Goal: Book appointment/travel/reservation

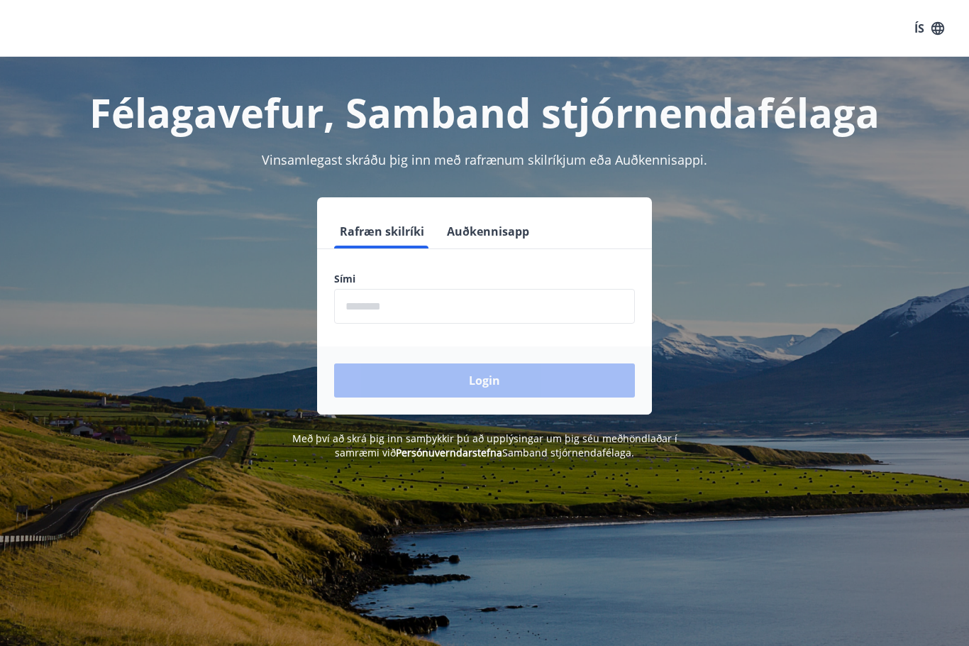
click at [355, 311] on input "phone" at bounding box center [484, 306] width 301 height 35
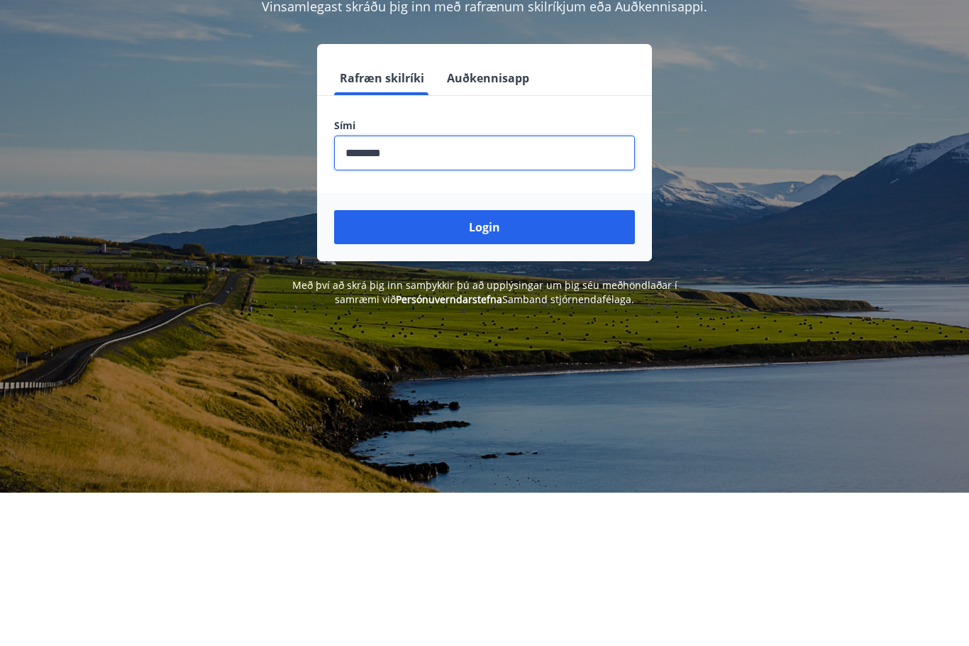
type input "********"
click at [489, 363] on button "Login" at bounding box center [484, 380] width 301 height 34
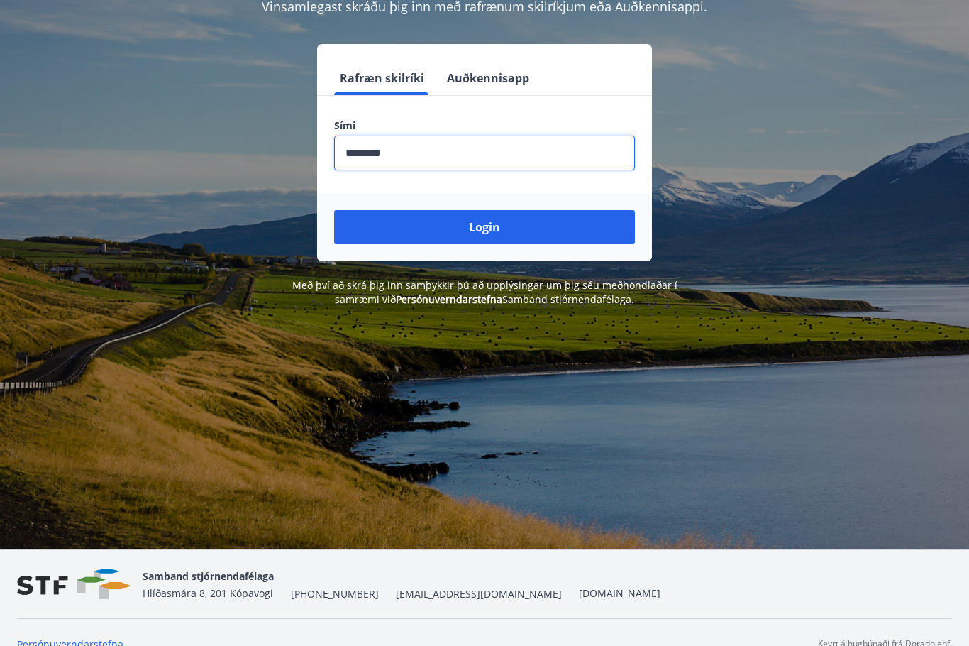
scroll to position [153, 0]
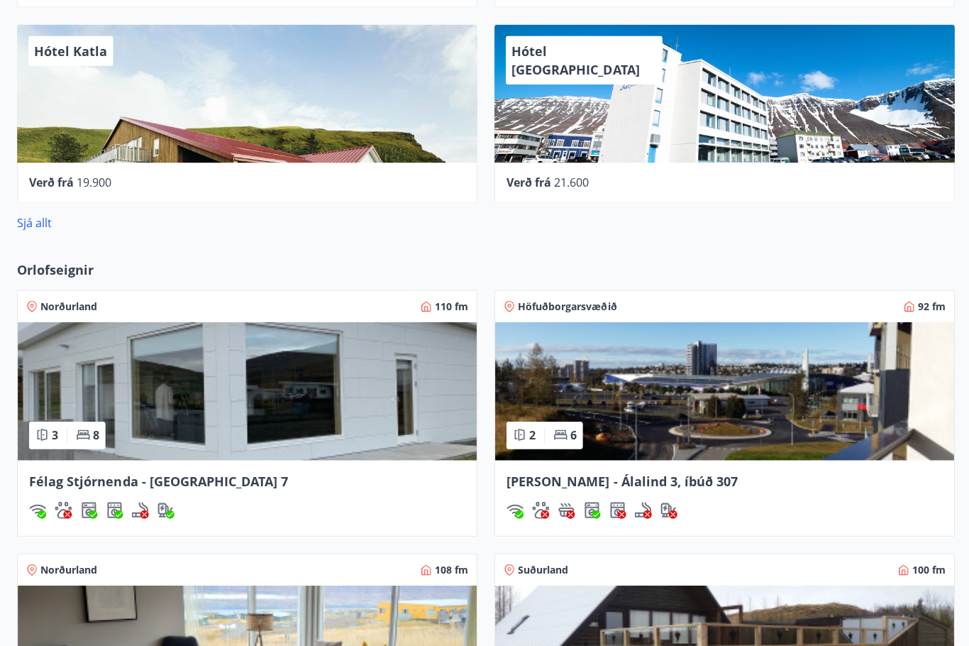
scroll to position [862, 0]
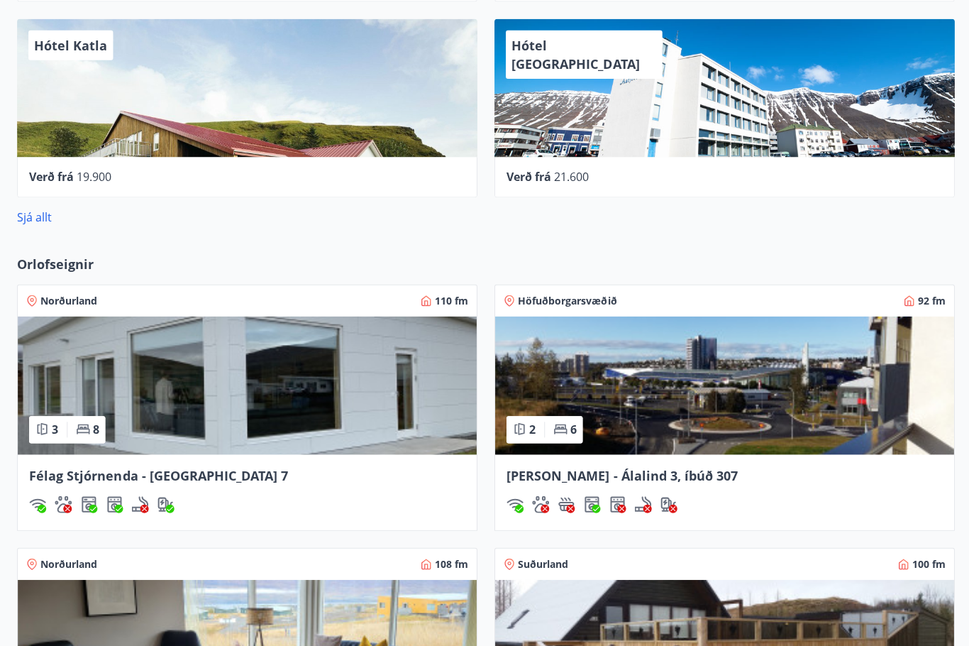
click at [77, 296] on span "Norðurland" at bounding box center [68, 300] width 57 height 14
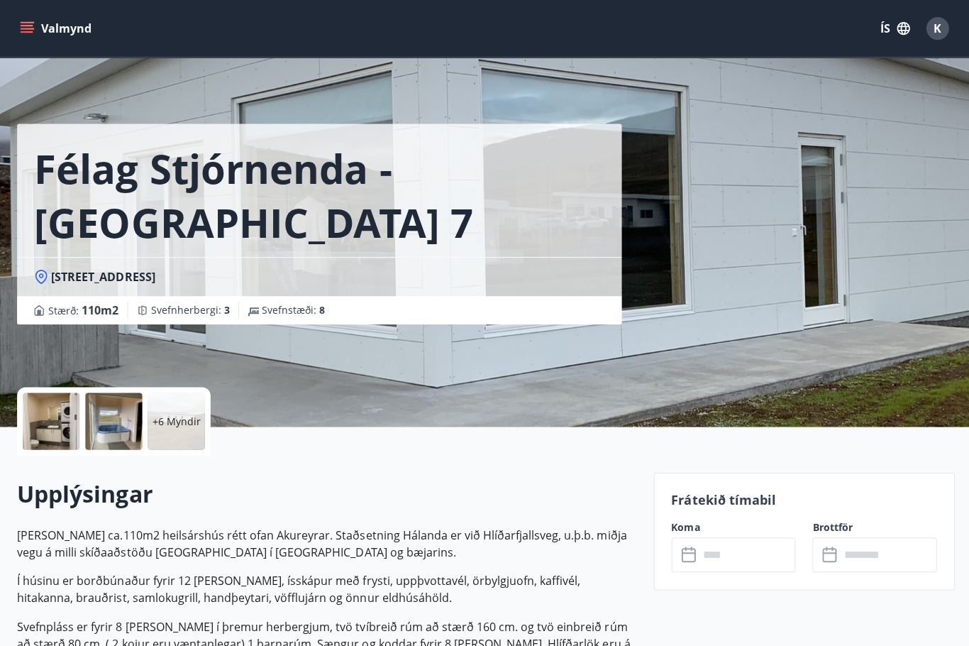
click at [30, 28] on icon "menu" at bounding box center [27, 28] width 14 height 14
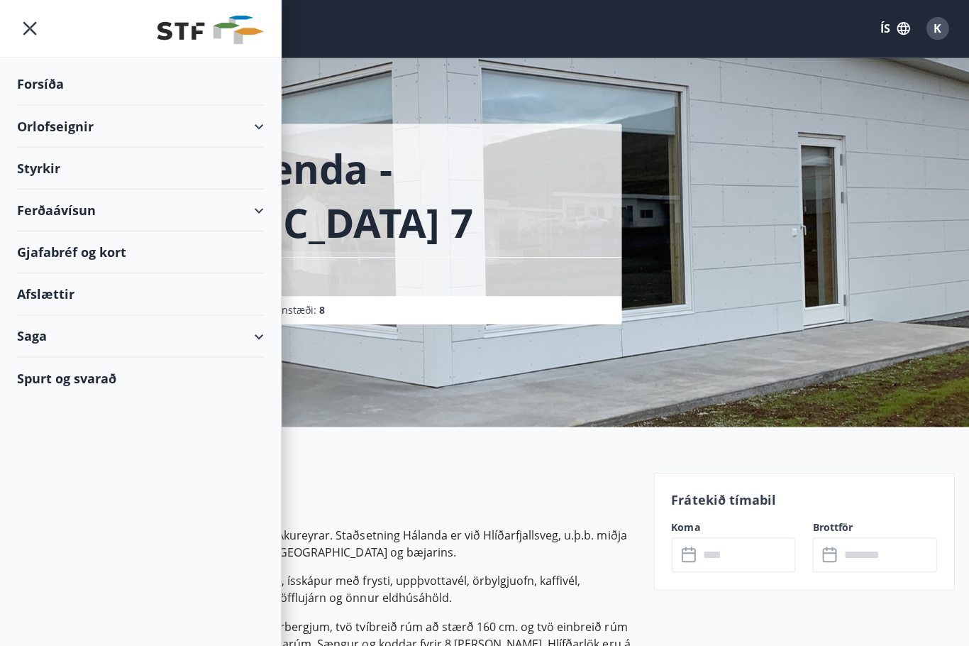
click at [258, 129] on div "Orlofseignir" at bounding box center [140, 126] width 246 height 42
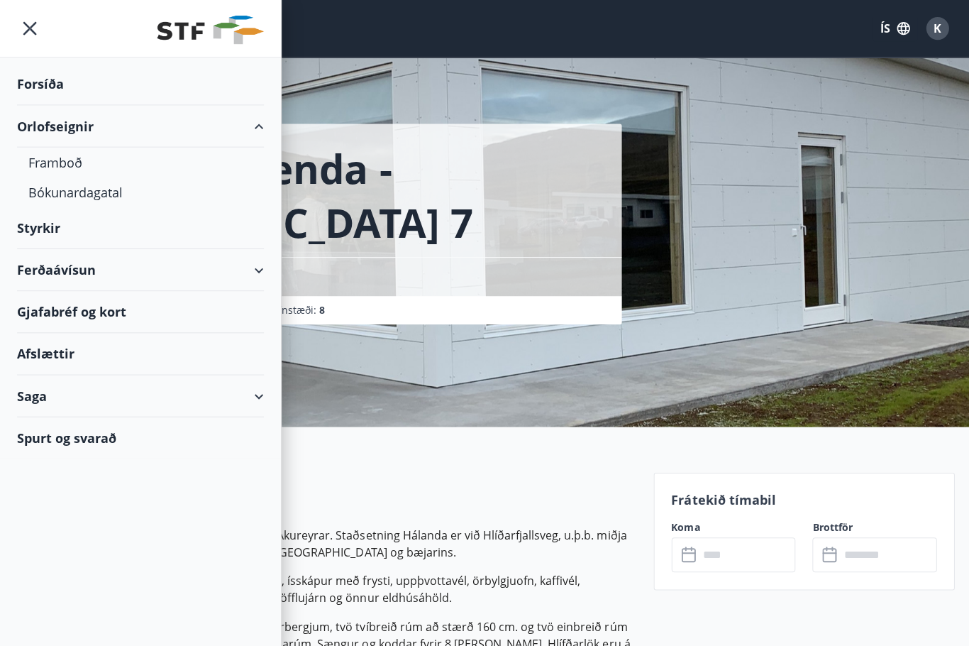
click at [99, 197] on div "Bókunardagatal" at bounding box center [140, 192] width 224 height 30
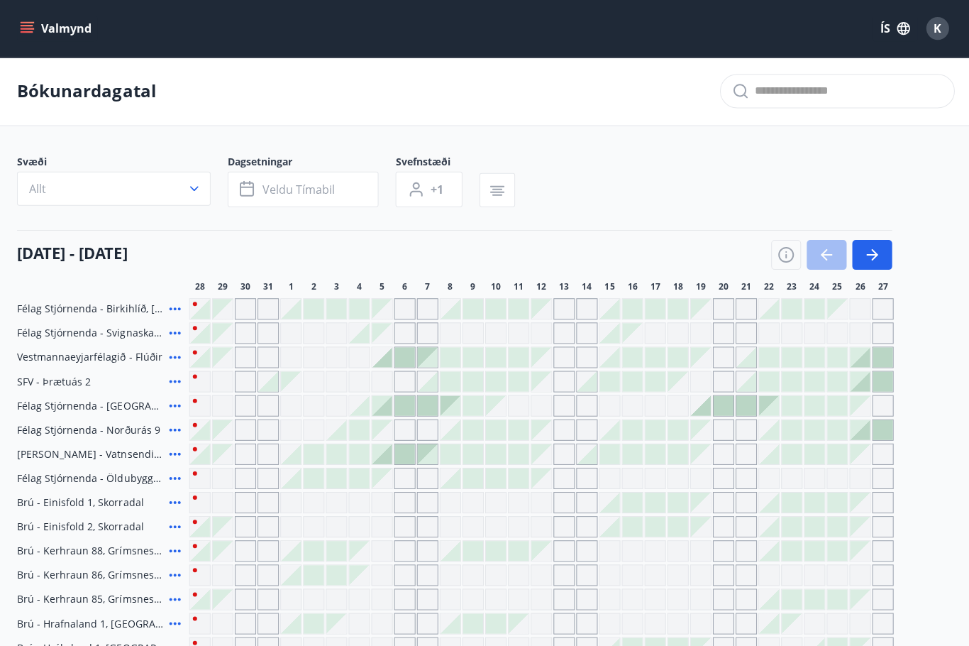
click at [194, 192] on icon "button" at bounding box center [194, 188] width 14 height 14
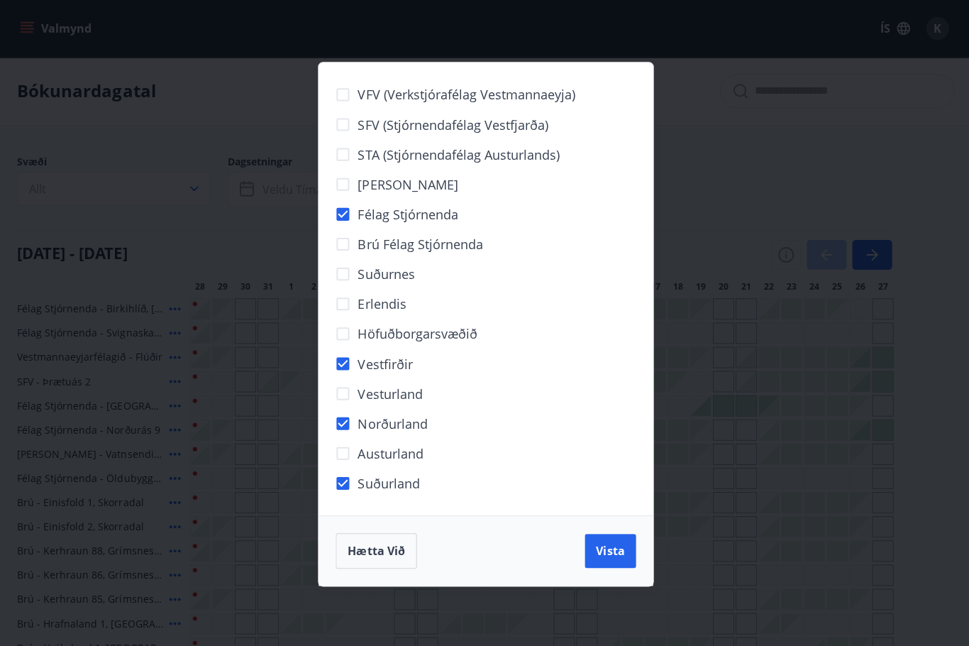
click at [610, 555] on span "Vista" at bounding box center [609, 550] width 28 height 16
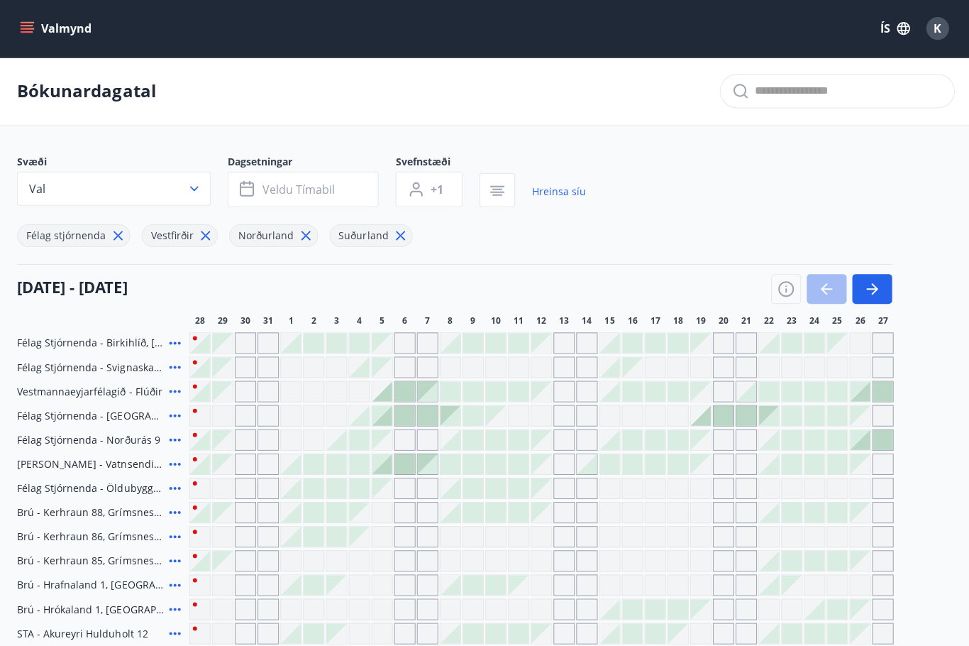
click at [322, 192] on span "Veldu tímabil" at bounding box center [298, 189] width 72 height 16
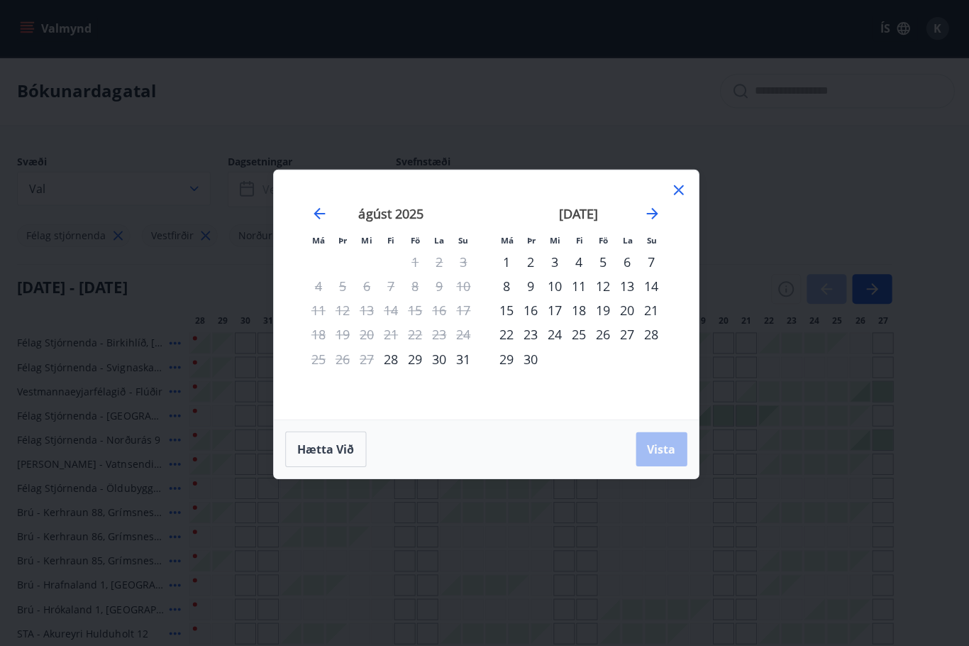
click at [648, 219] on icon "Move forward to switch to the next month." at bounding box center [650, 212] width 17 height 17
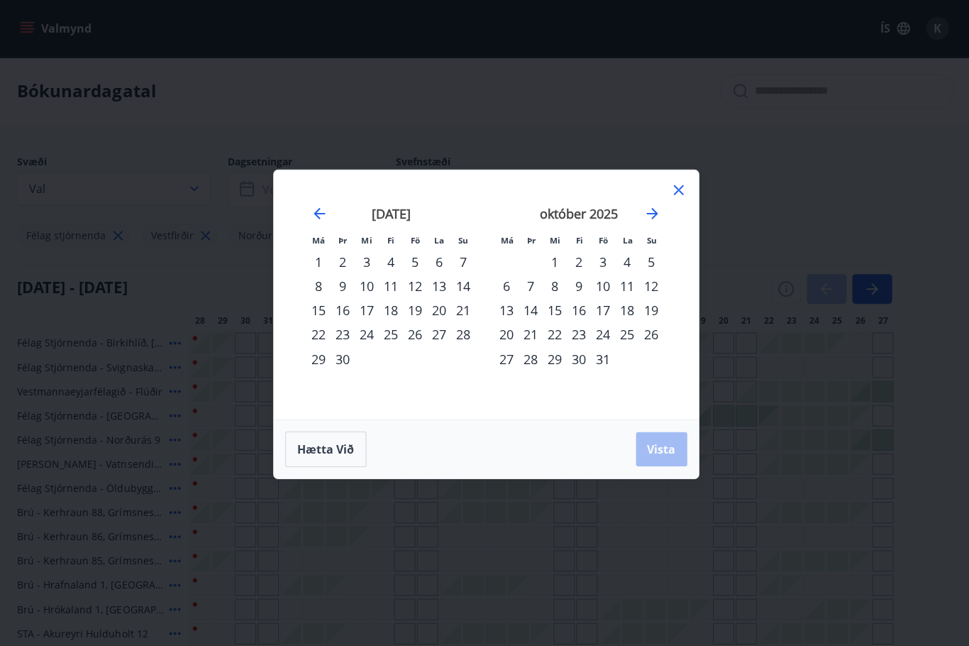
click at [662, 452] on div "Hætta við Vista" at bounding box center [485, 447] width 401 height 35
click at [663, 451] on div "Hætta við Vista" at bounding box center [485, 447] width 401 height 35
click at [679, 186] on icon at bounding box center [677, 190] width 10 height 10
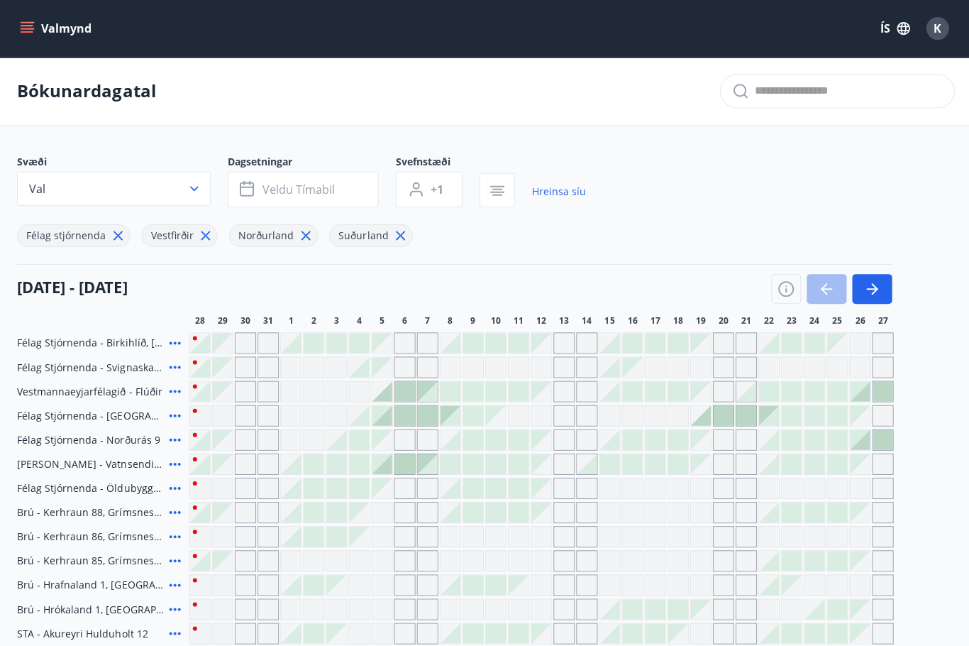
click at [869, 295] on icon "button" at bounding box center [870, 288] width 17 height 17
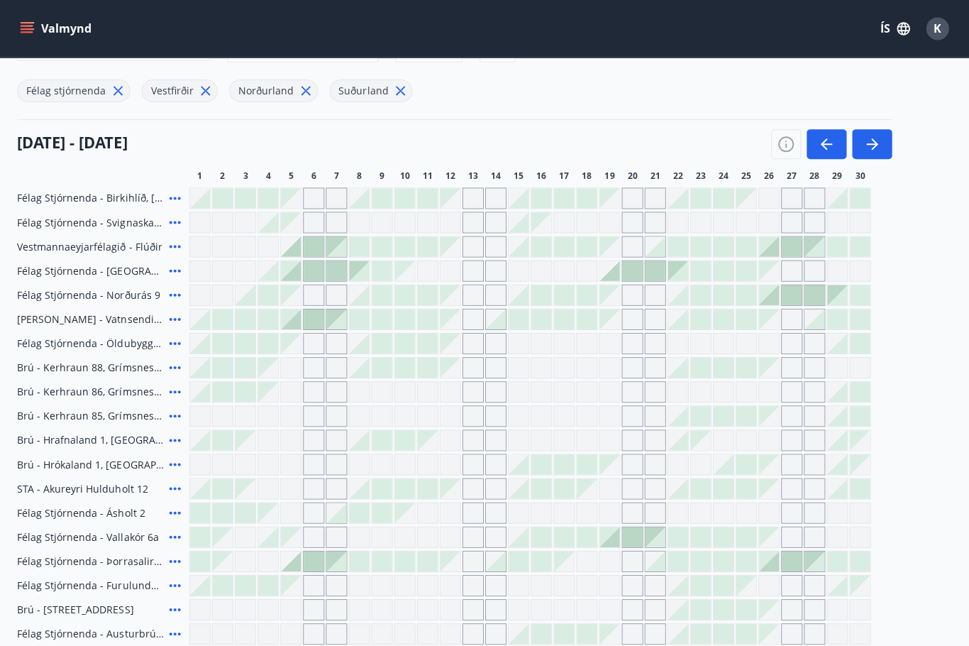
scroll to position [143, 0]
click at [82, 639] on span "Félag Stjórnenda - Austurbrú 10 íb. 201" at bounding box center [90, 634] width 146 height 14
click at [84, 639] on span "Félag Stjórnenda - Austurbrú 10 íb. 201" at bounding box center [90, 634] width 146 height 14
click at [551, 645] on div "Bókunardagatal Svæði Val Dagsetningar Veldu tímabil Svefnstæði +1 Hreinsa síu F…" at bounding box center [484, 307] width 969 height 787
click at [868, 145] on icon "button" at bounding box center [869, 145] width 11 height 1
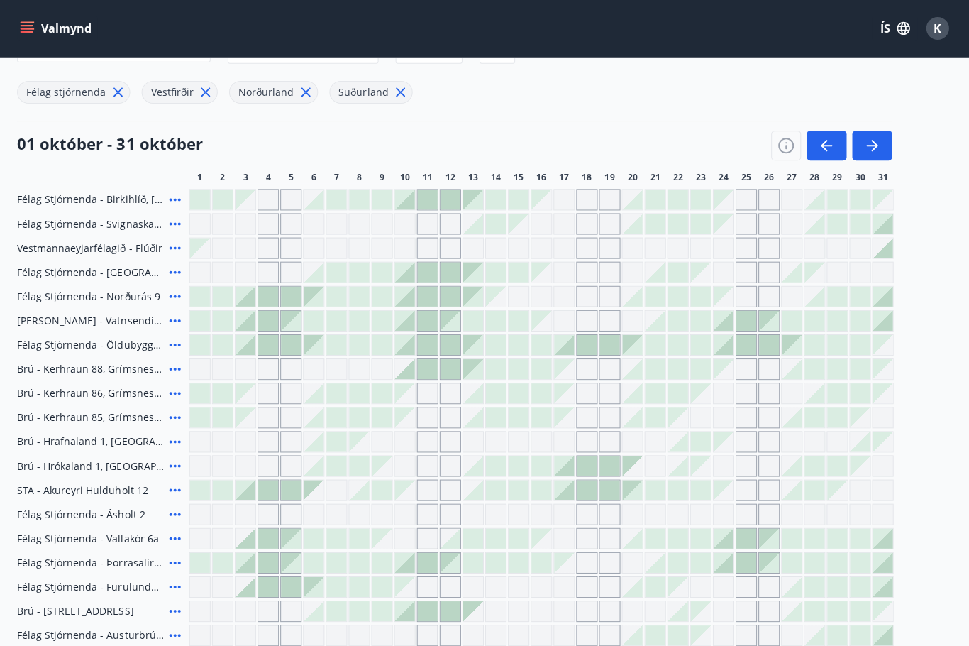
scroll to position [143, 0]
click at [872, 148] on icon "button" at bounding box center [872, 144] width 6 height 11
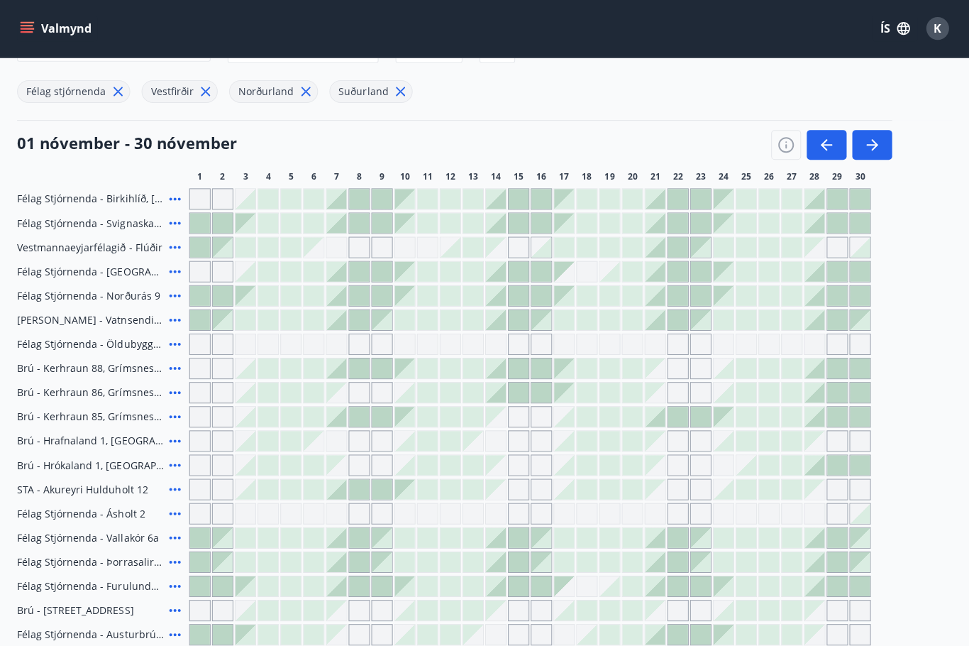
click at [872, 145] on icon "button" at bounding box center [869, 144] width 11 height 1
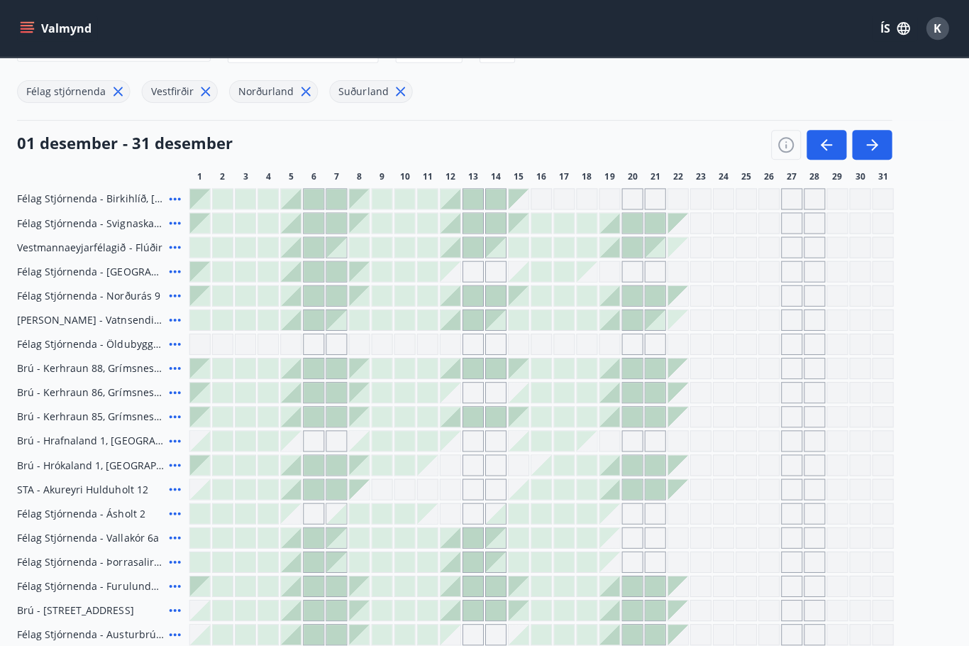
click at [884, 150] on button "button" at bounding box center [870, 145] width 40 height 30
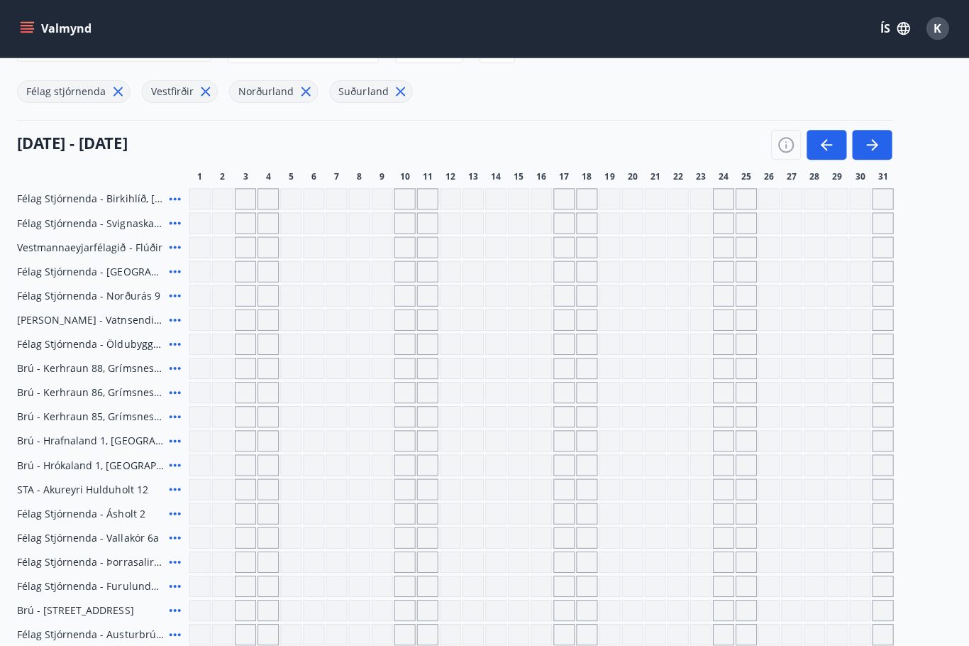
click at [814, 148] on button "button" at bounding box center [825, 145] width 40 height 30
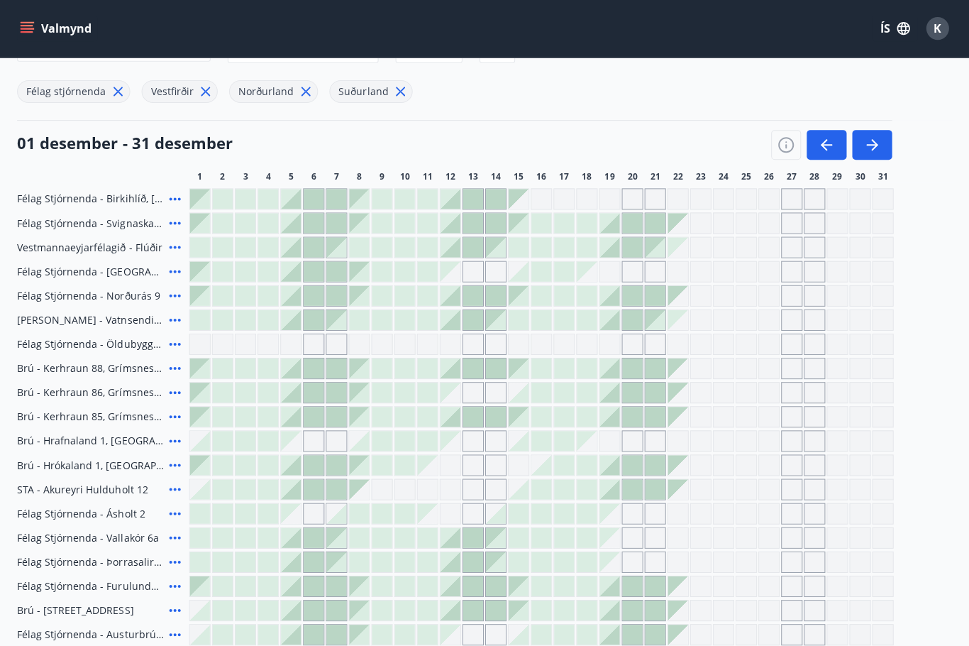
click at [828, 143] on icon "button" at bounding box center [824, 144] width 17 height 17
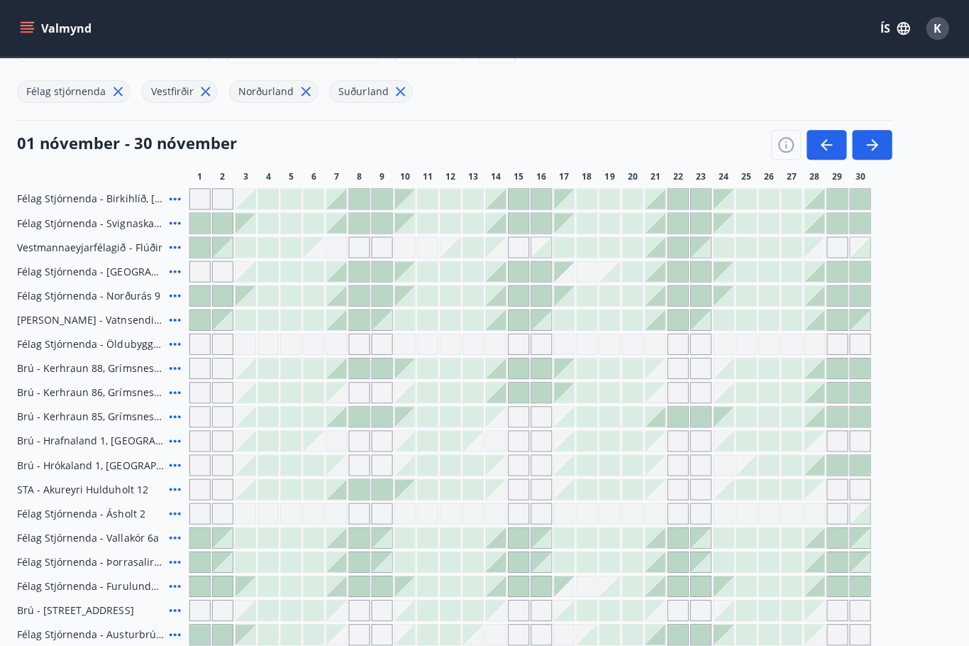
click at [832, 146] on icon "button" at bounding box center [824, 144] width 17 height 17
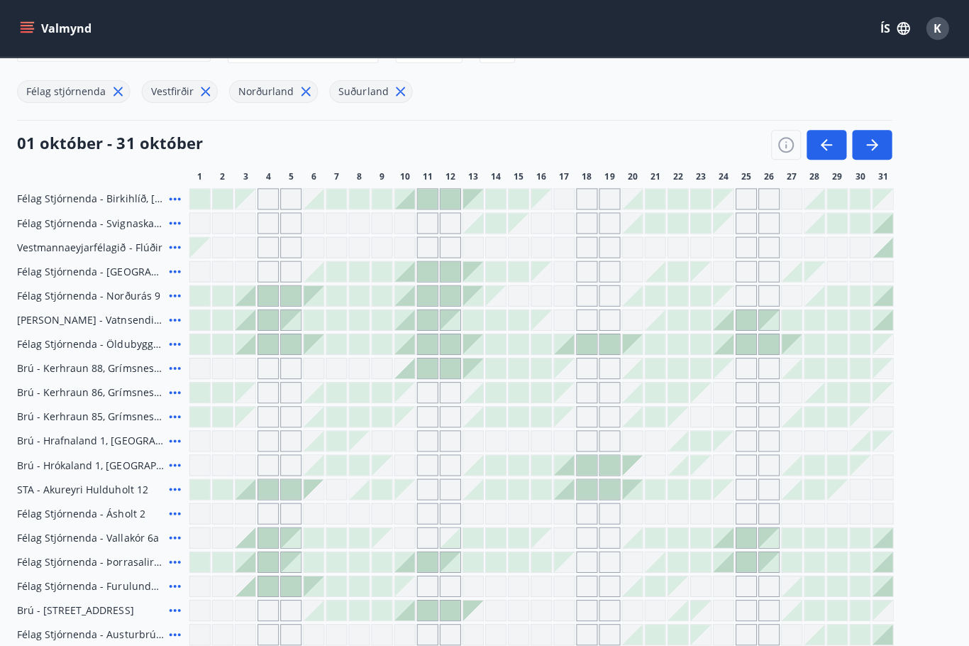
click at [828, 148] on icon "button" at bounding box center [824, 144] width 17 height 17
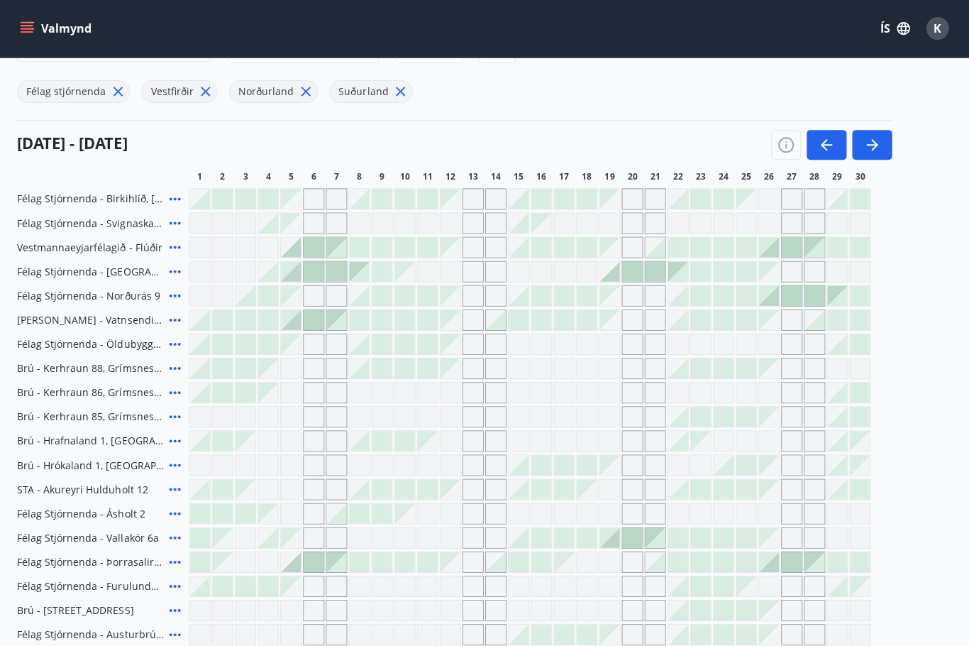
click at [28, 26] on icon "menu" at bounding box center [27, 25] width 13 height 1
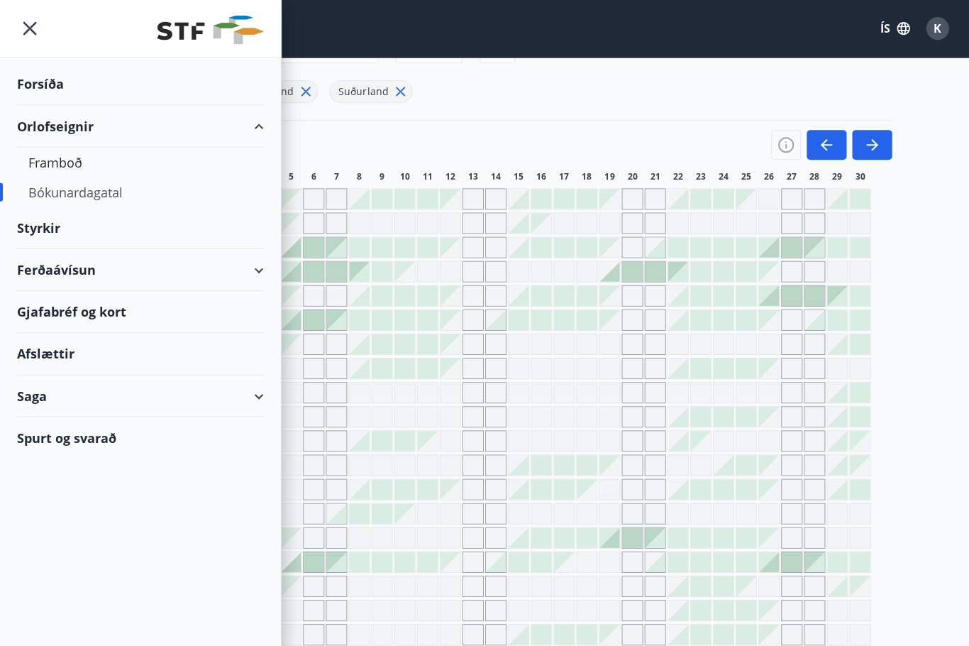
click at [86, 442] on div "Spurt og svarað" at bounding box center [140, 436] width 246 height 41
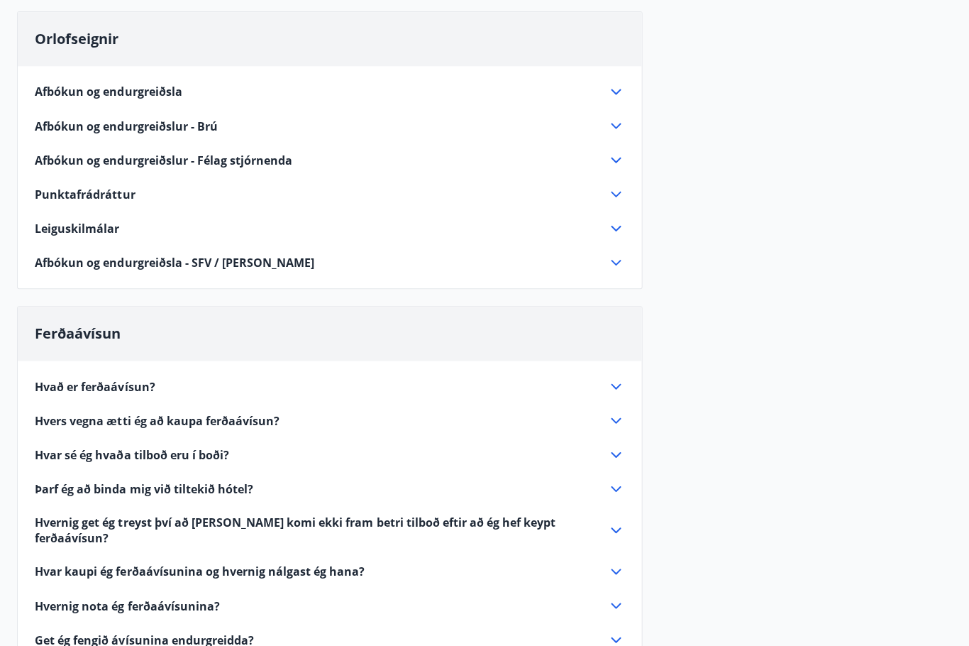
scroll to position [256, 0]
click at [610, 461] on icon at bounding box center [614, 454] width 17 height 17
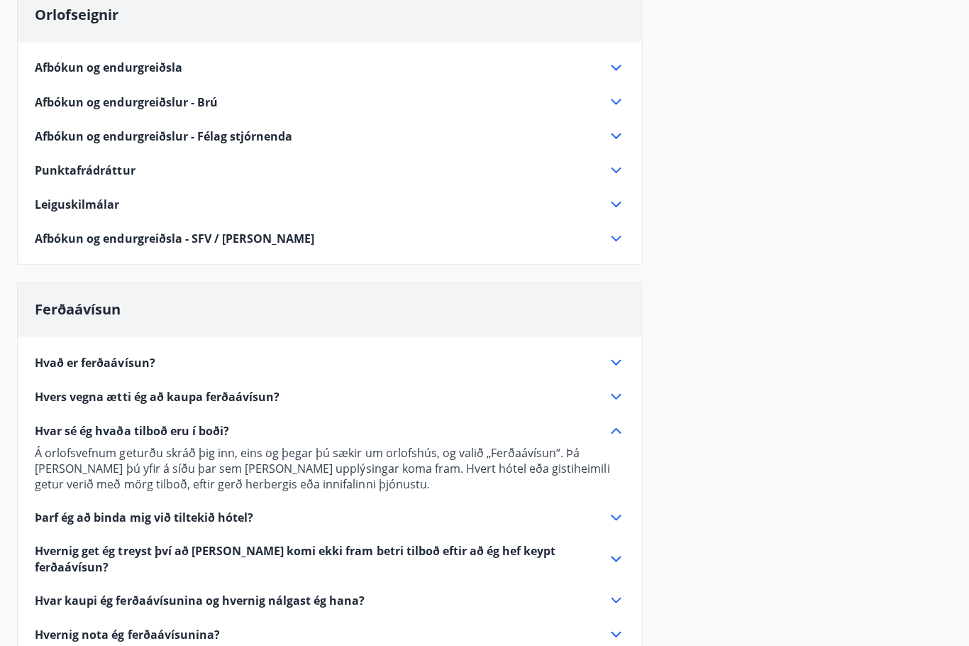
scroll to position [297, 0]
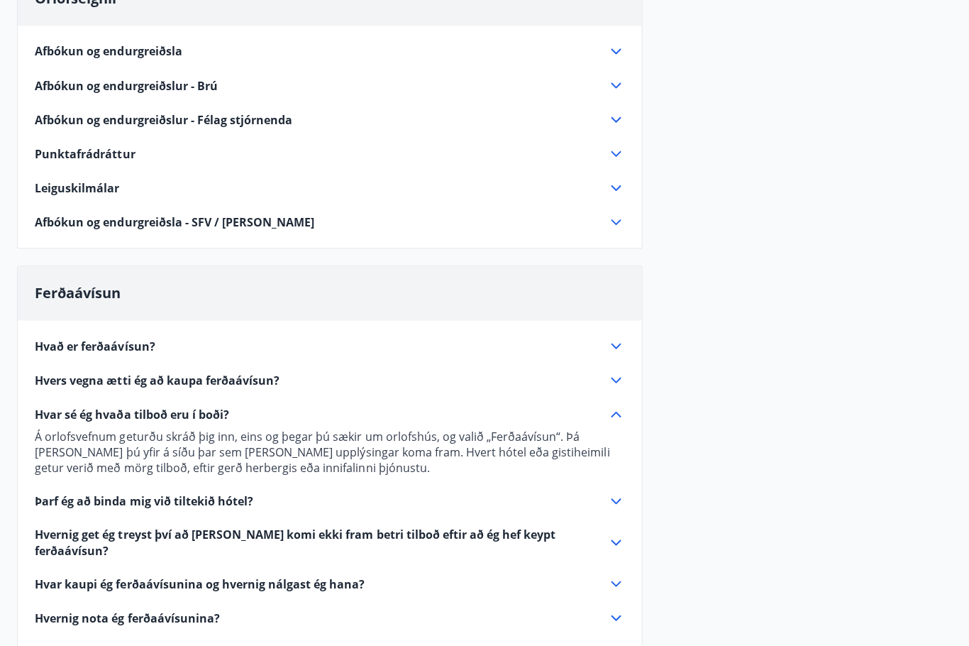
click at [554, 479] on div "Hvað er ferðaávísun? Ferðaávísun er inneign, sem þú getur notað til að greiða f…" at bounding box center [329, 548] width 622 height 456
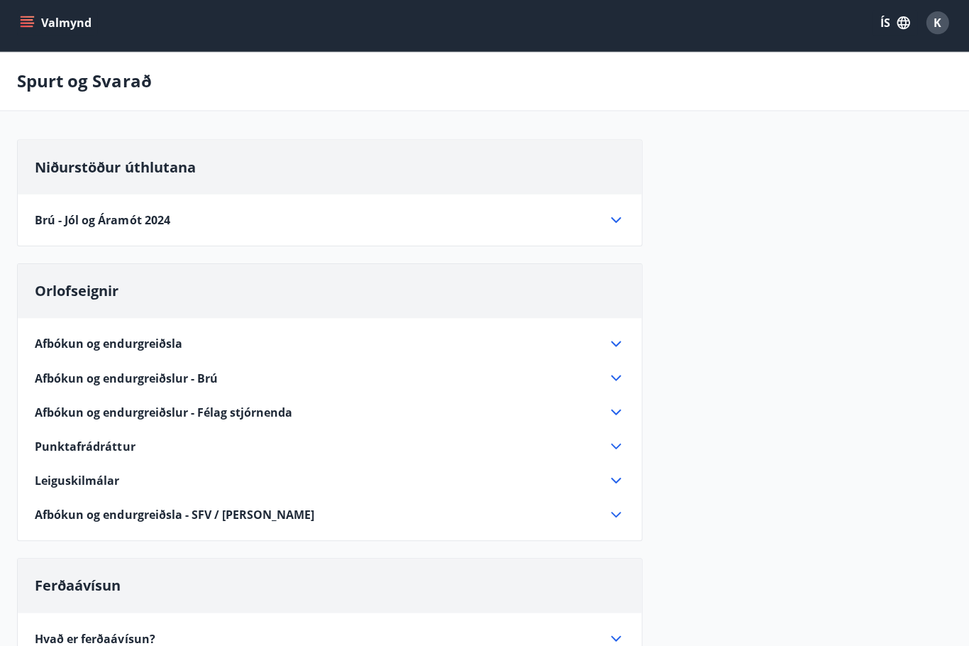
scroll to position [0, 0]
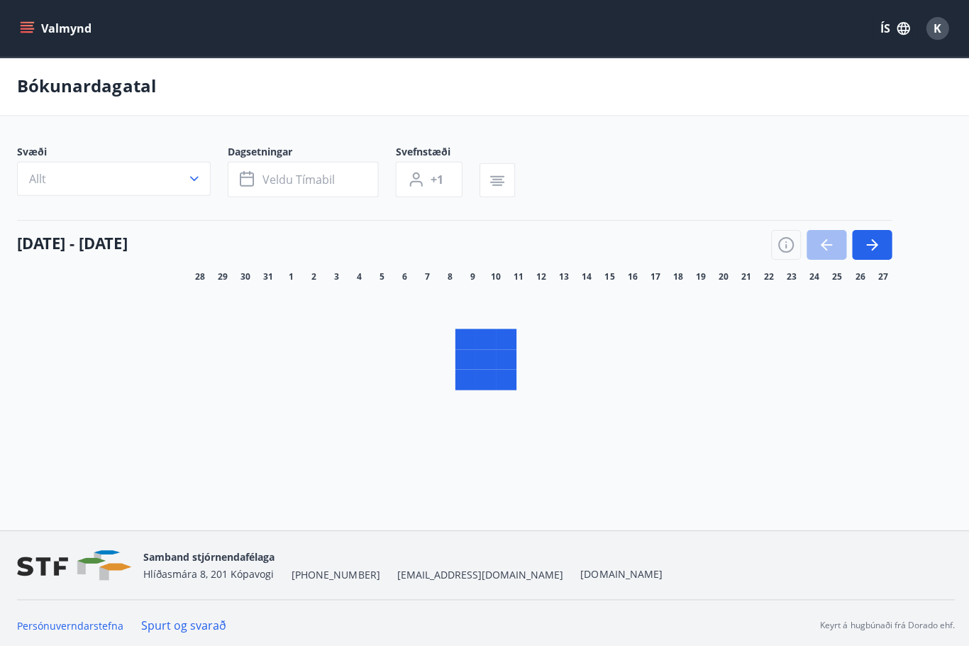
scroll to position [51, 0]
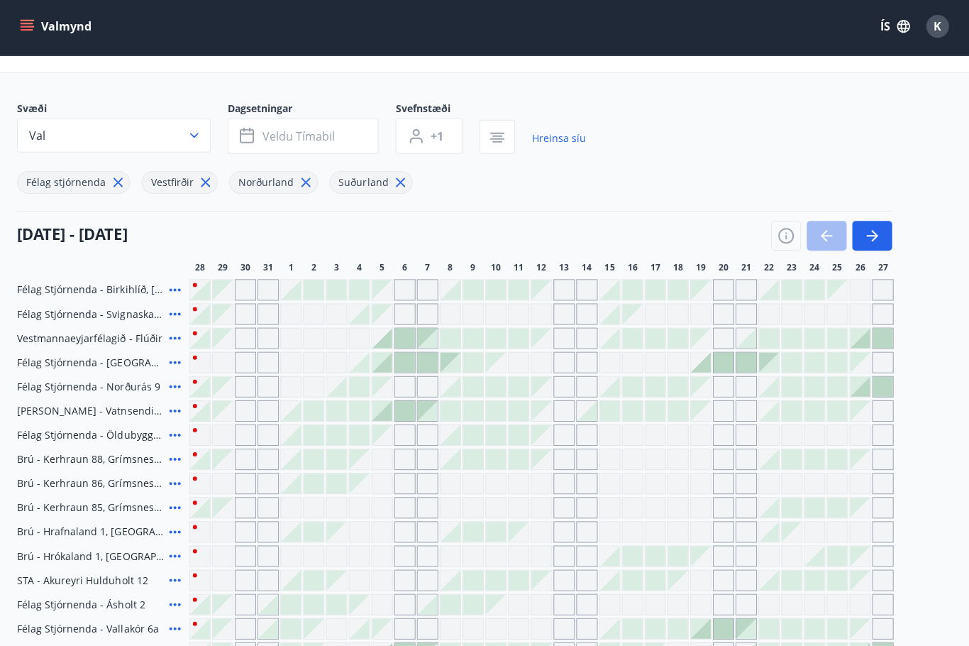
click at [872, 236] on icon "button" at bounding box center [869, 236] width 11 height 1
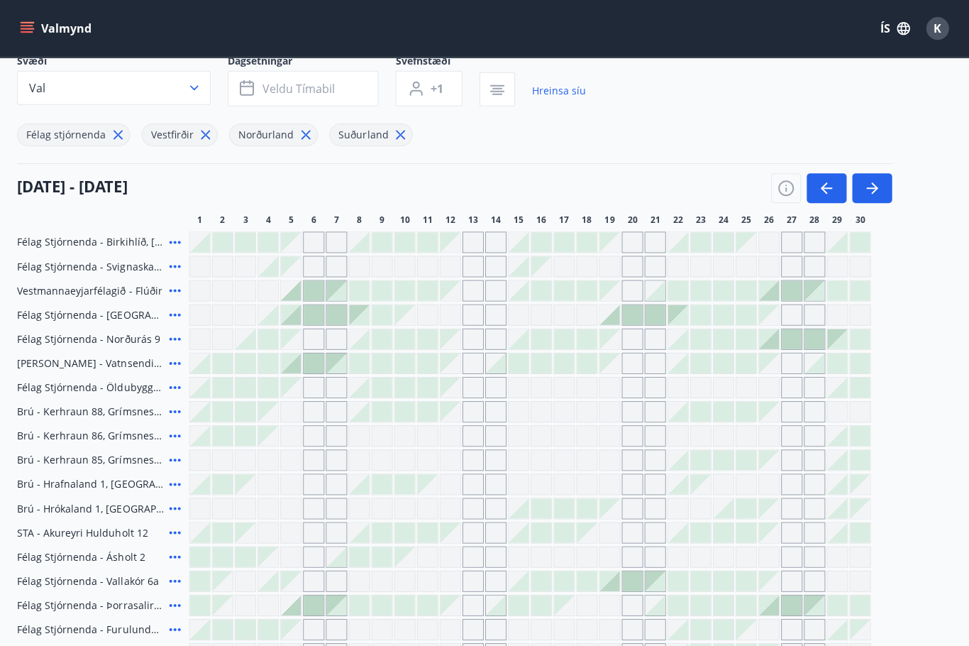
scroll to position [99, 0]
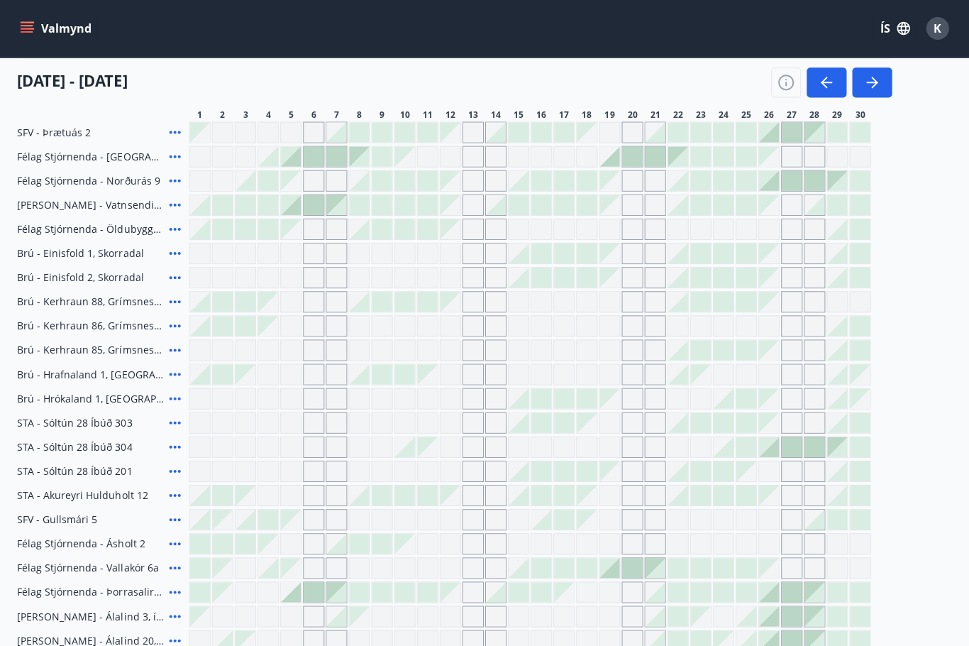
scroll to position [245, 0]
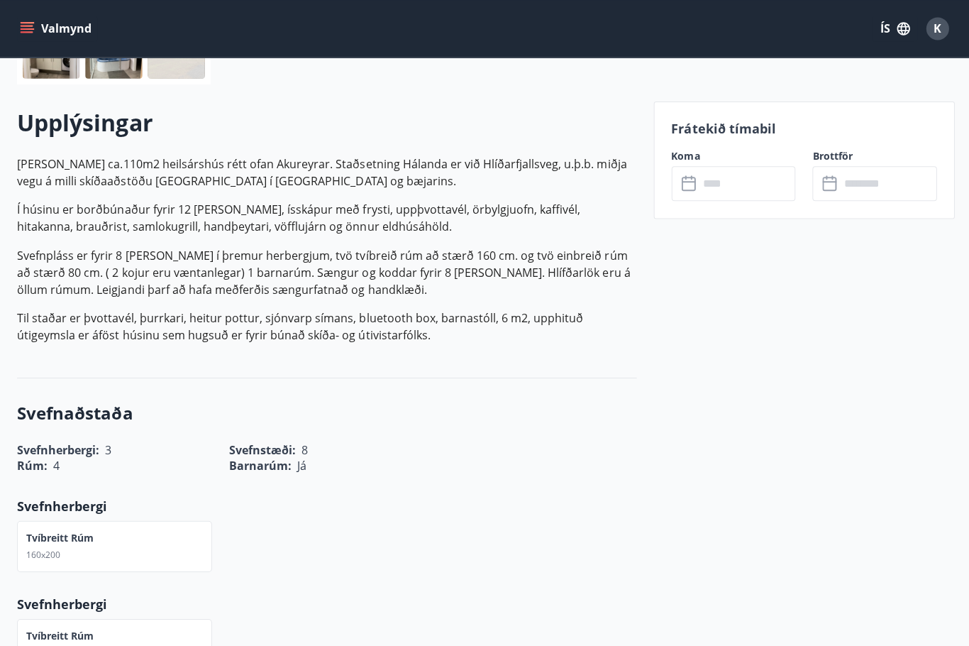
scroll to position [370, 0]
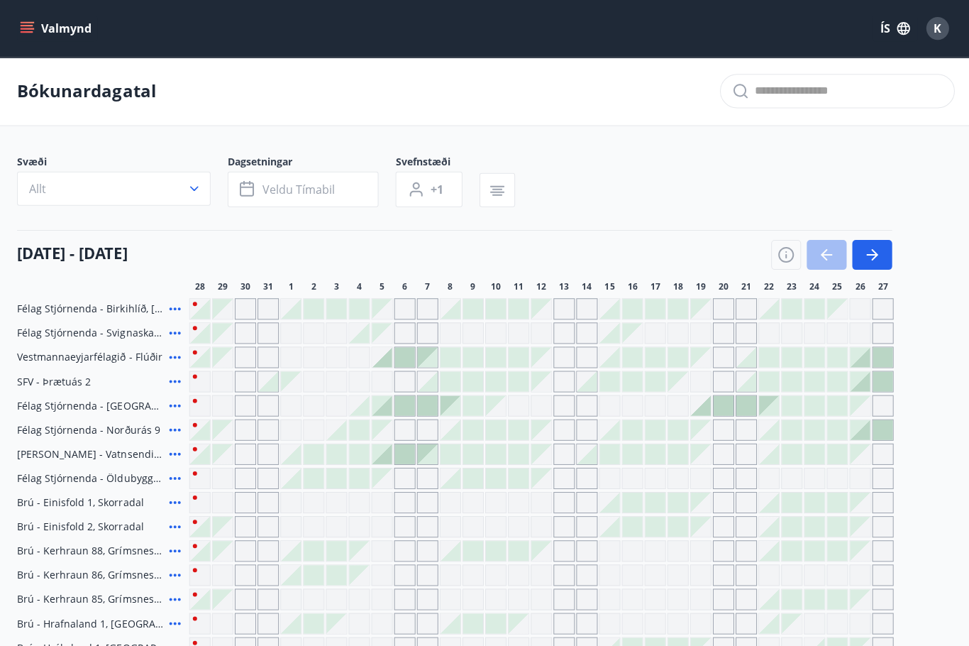
click at [24, 29] on icon "menu" at bounding box center [29, 28] width 16 height 1
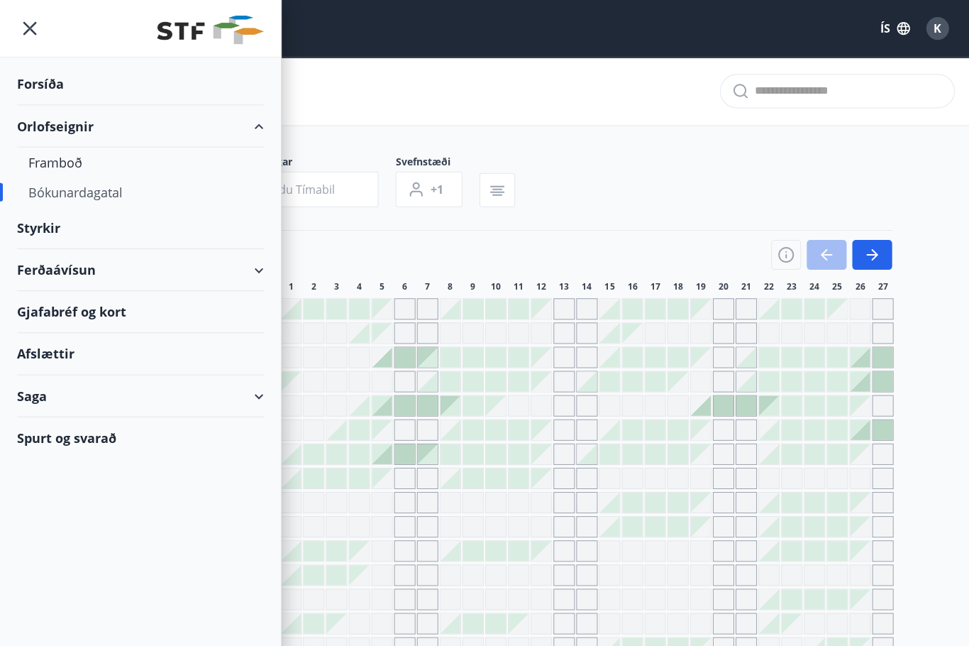
click at [260, 270] on div "Ferðaávísun" at bounding box center [140, 269] width 246 height 42
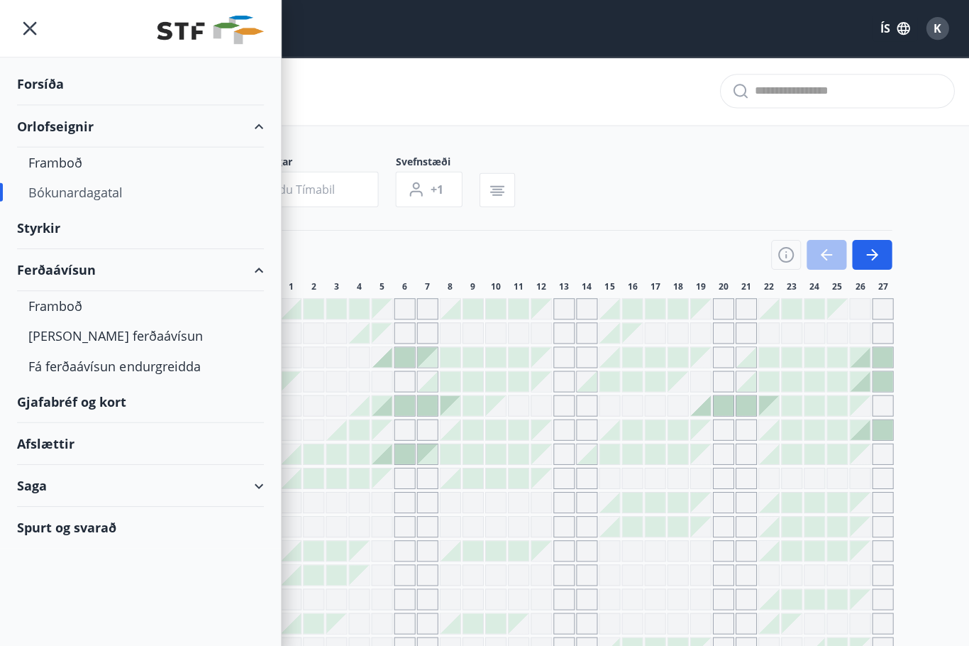
click at [58, 304] on div "Framboð" at bounding box center [140, 305] width 224 height 30
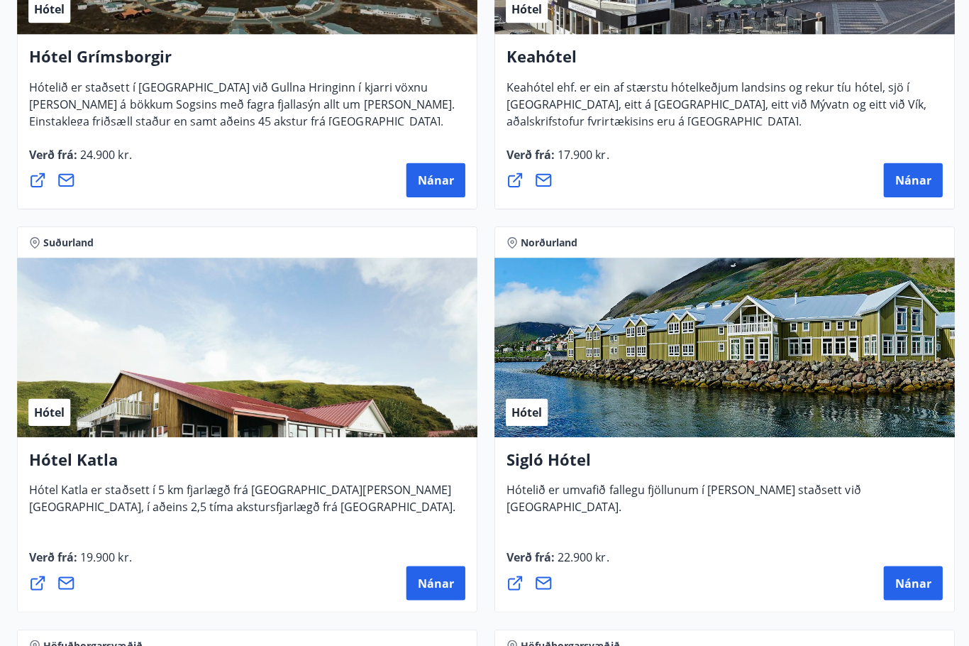
scroll to position [1228, 0]
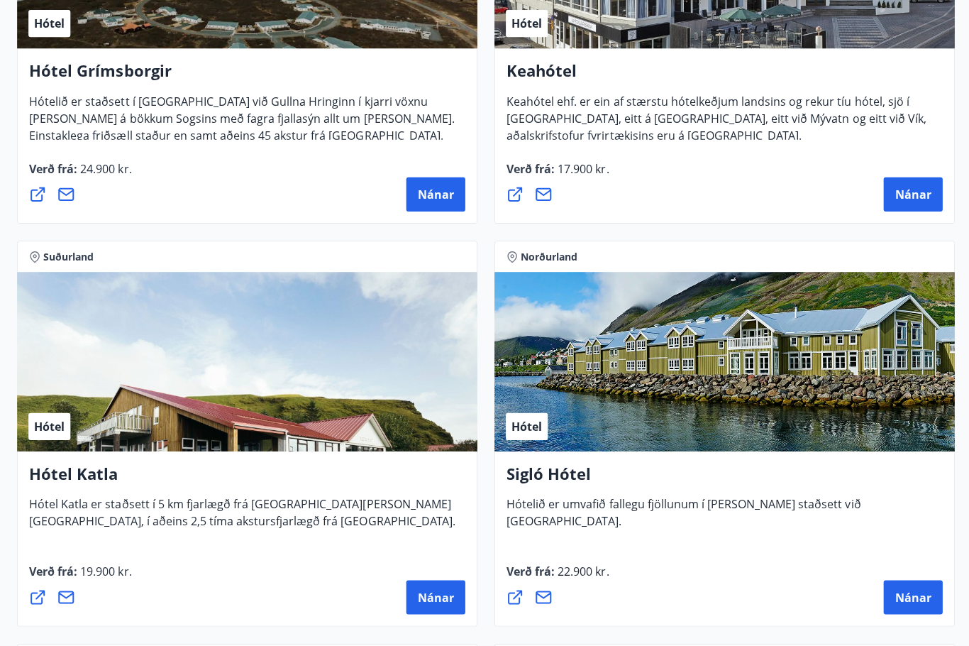
click at [916, 194] on span "Nánar" at bounding box center [911, 194] width 36 height 16
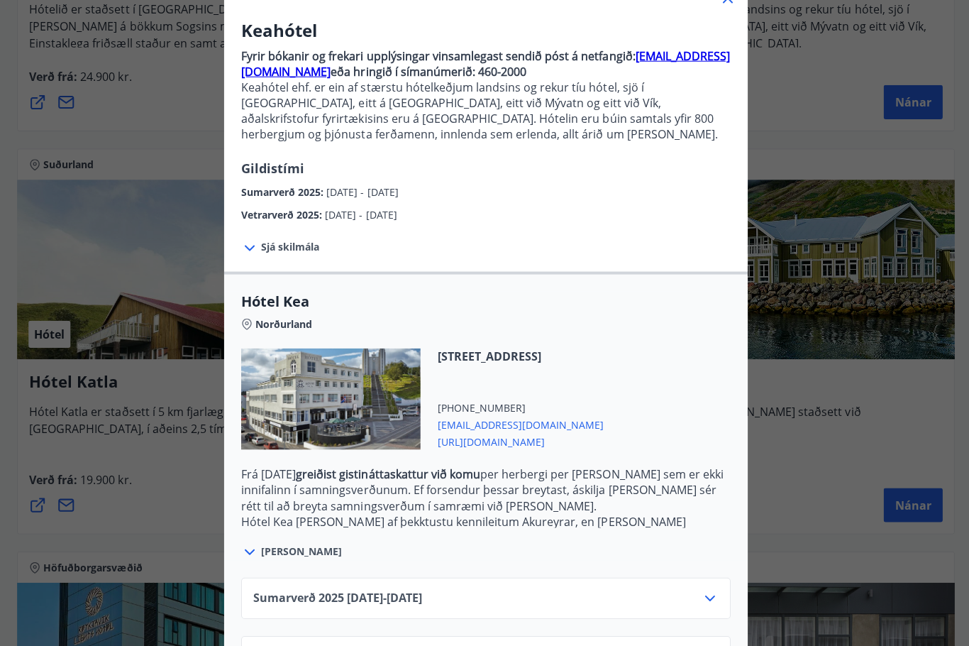
scroll to position [1320, 0]
click at [709, 602] on icon at bounding box center [708, 596] width 17 height 17
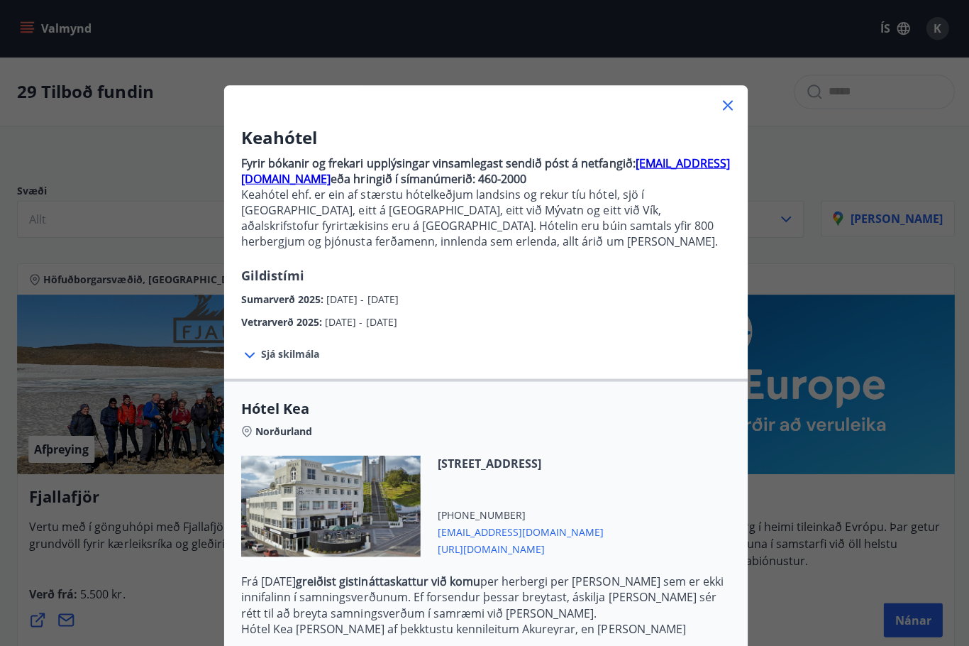
scroll to position [0, 0]
click at [733, 109] on icon at bounding box center [726, 105] width 17 height 17
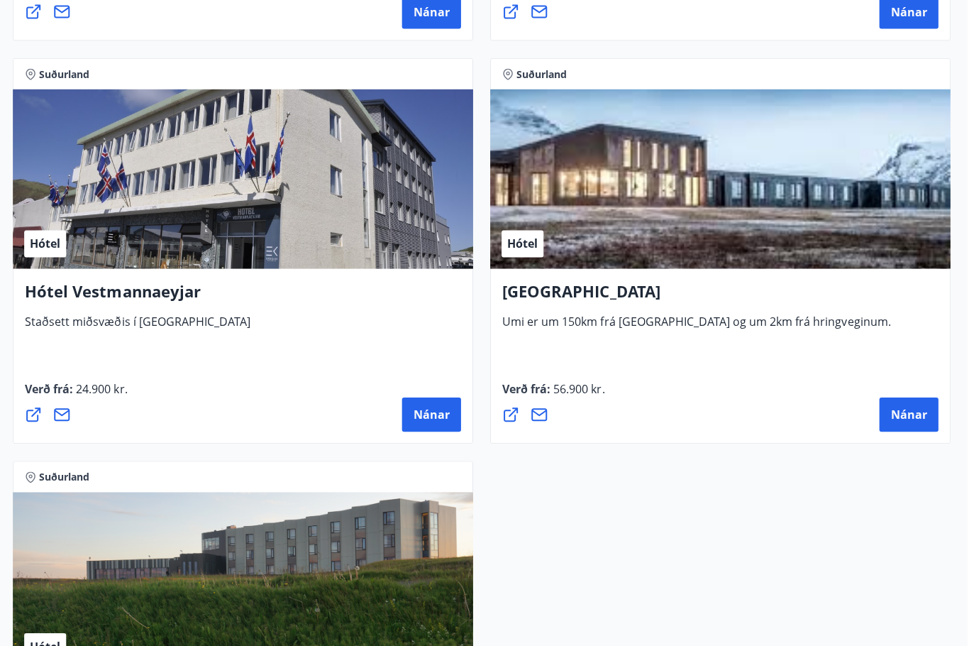
scroll to position [5327, 0]
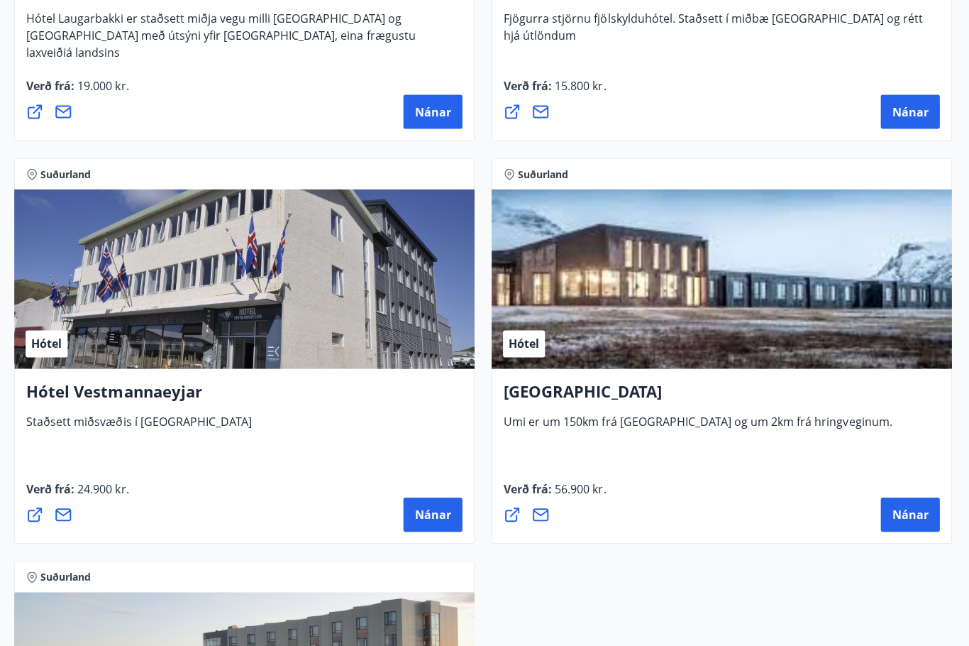
click at [432, 510] on span "Nánar" at bounding box center [435, 513] width 36 height 16
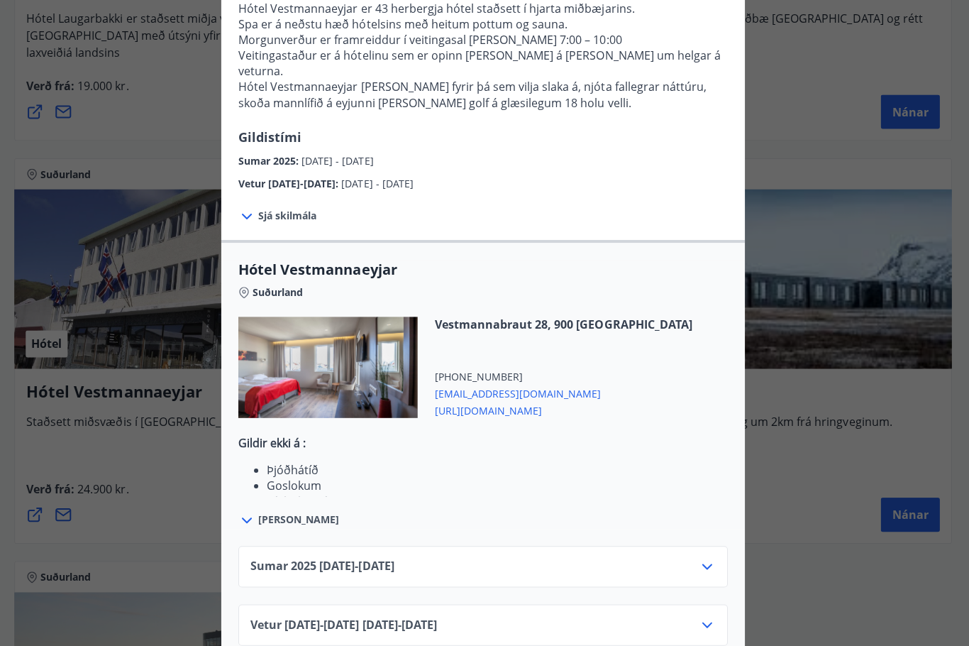
scroll to position [263, 0]
click at [707, 557] on icon at bounding box center [708, 565] width 17 height 17
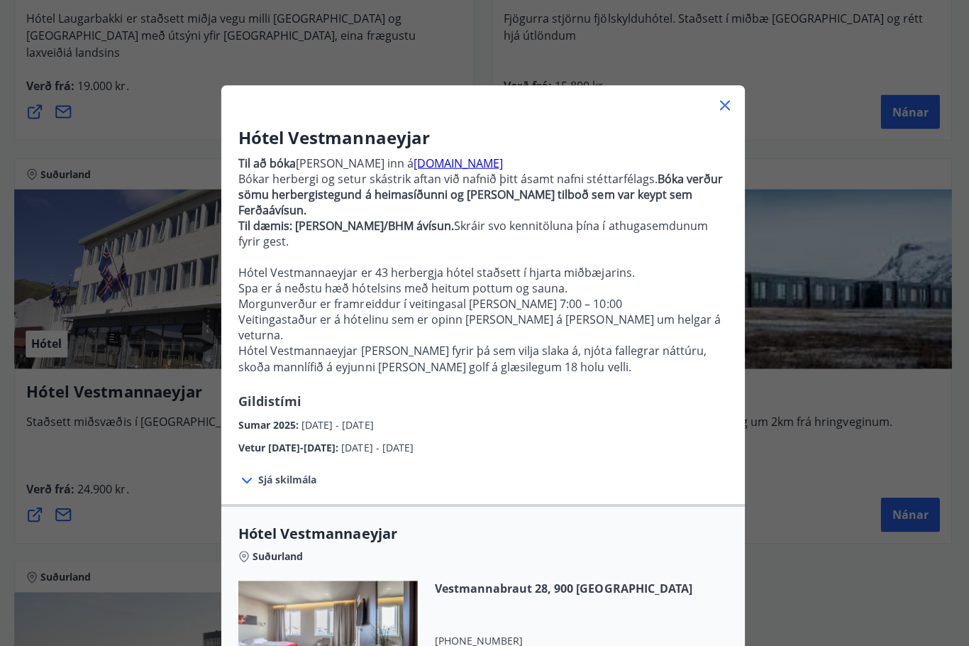
scroll to position [0, 0]
click at [730, 104] on icon at bounding box center [726, 105] width 17 height 17
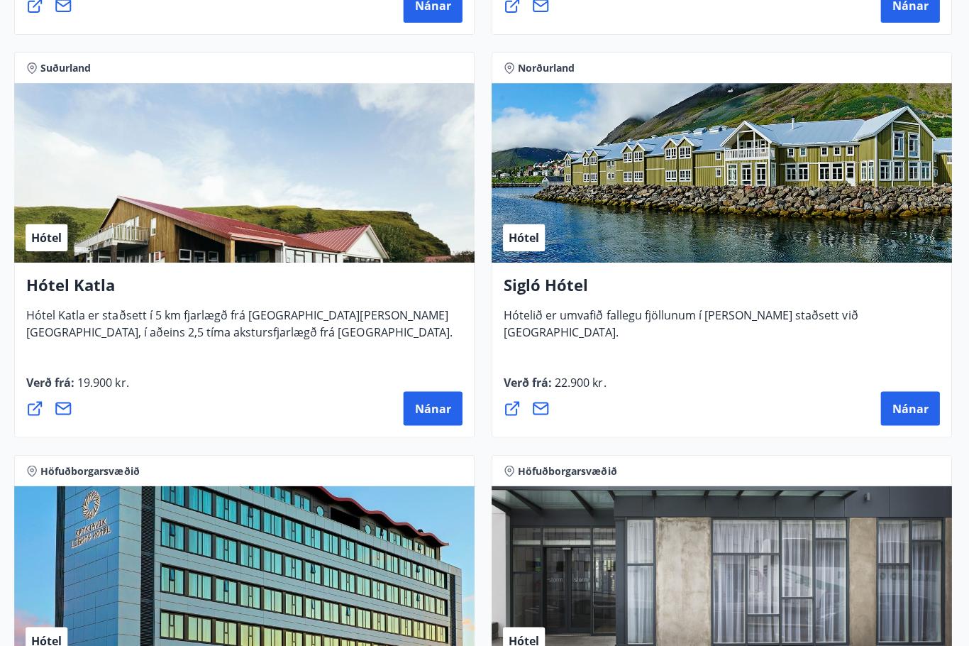
scroll to position [1414, 0]
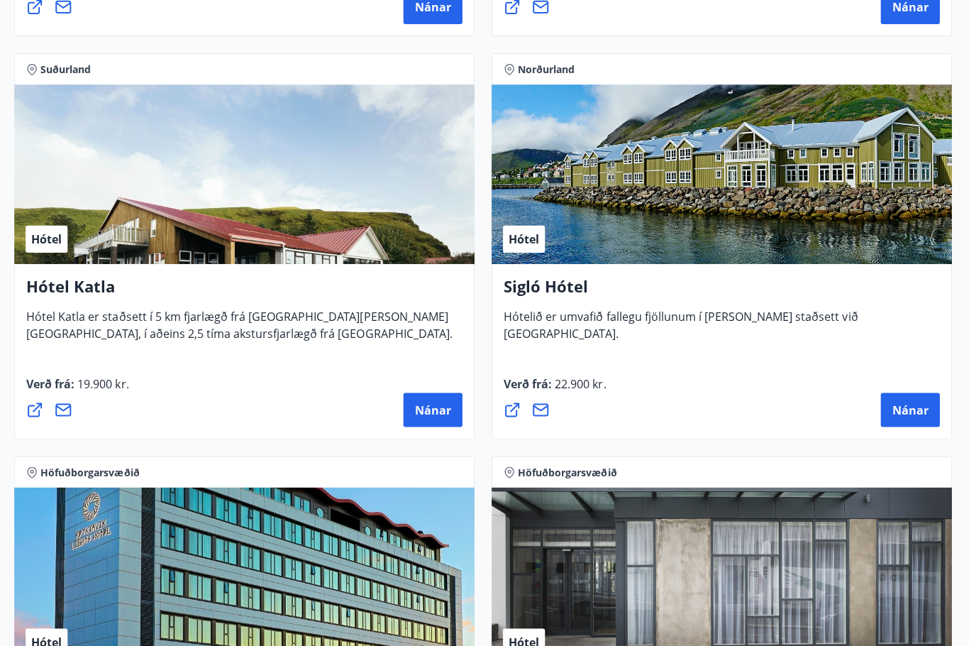
click at [429, 417] on button "Nánar" at bounding box center [434, 409] width 59 height 34
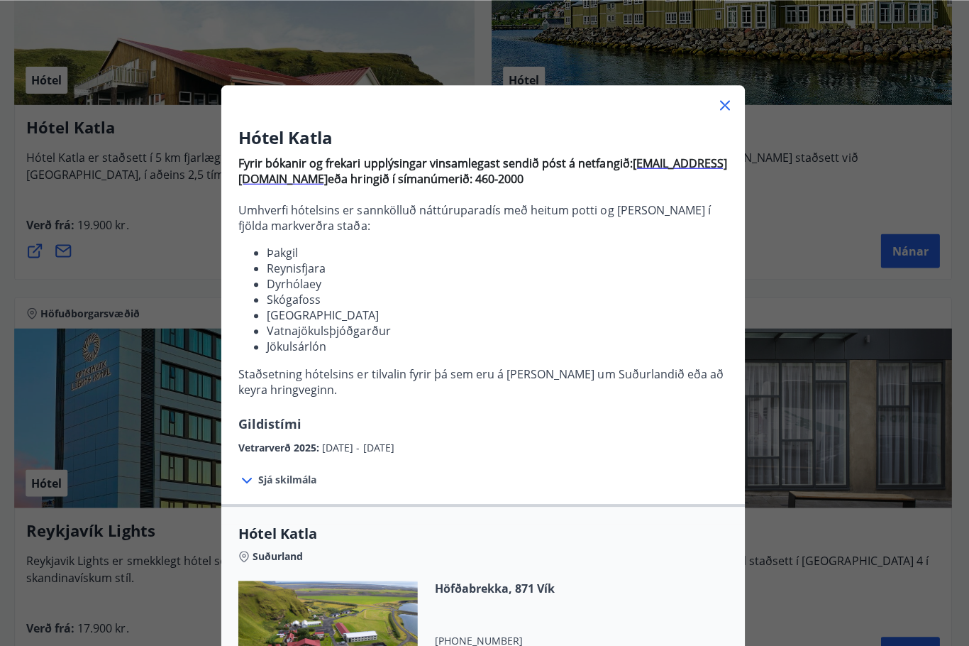
scroll to position [0, 0]
click at [723, 102] on icon at bounding box center [726, 105] width 17 height 17
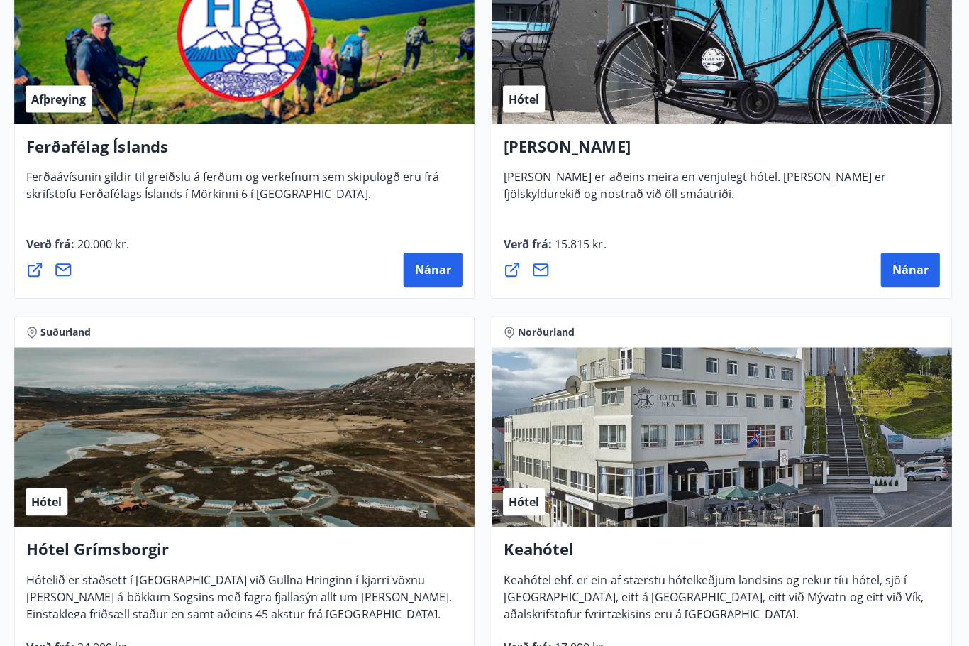
scroll to position [735, 0]
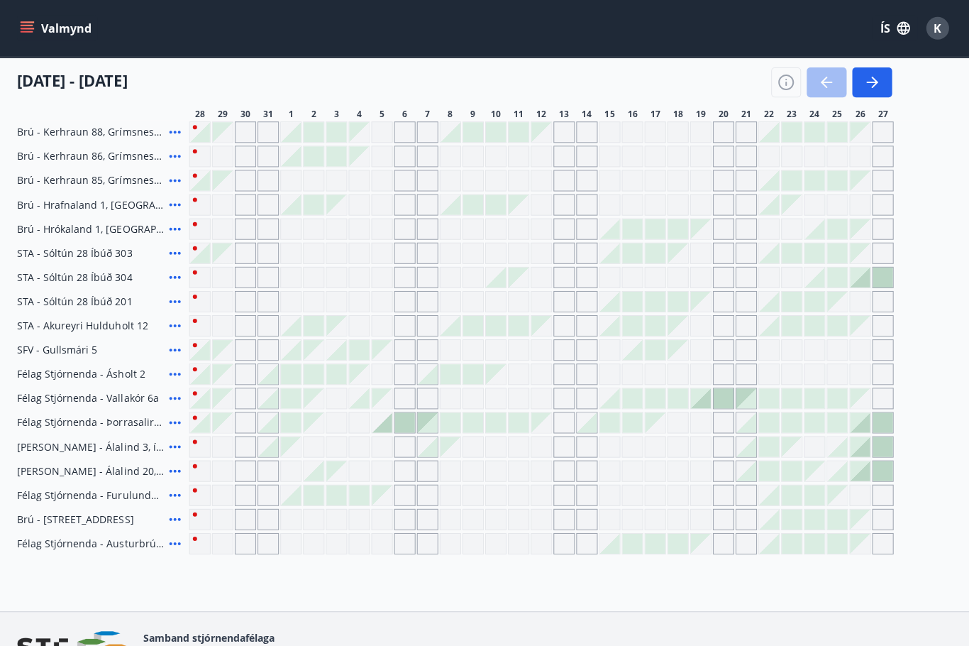
scroll to position [418, 0]
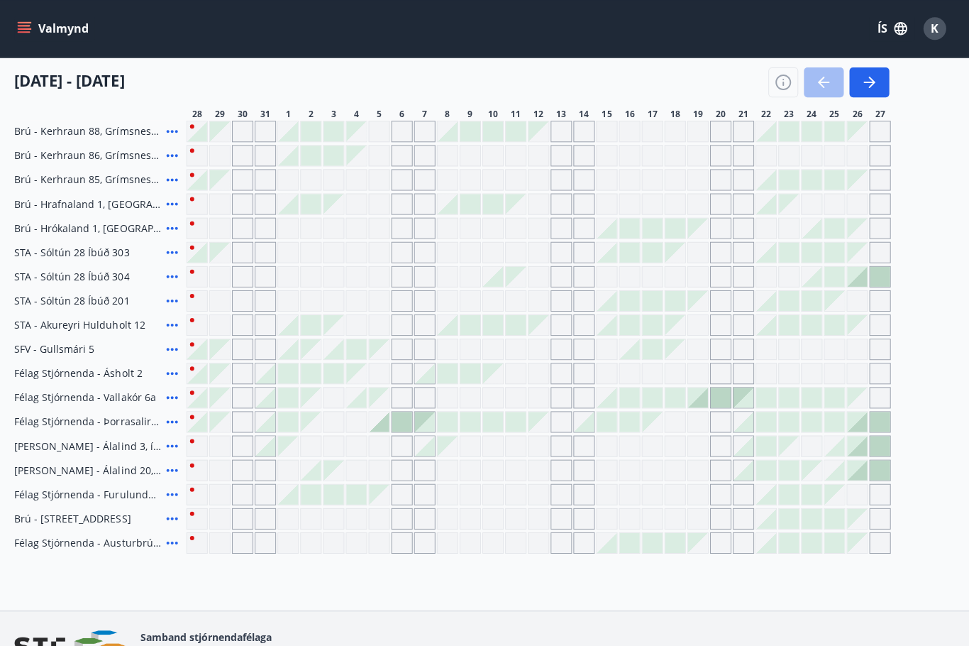
click at [614, 573] on div "Bókunardagatal Svæði Allt Dagsetningar Veldu tímabil Svefnstæði +1 28 ágúst - 2…" at bounding box center [484, 124] width 969 height 970
click at [869, 82] on icon "button" at bounding box center [869, 82] width 11 height 1
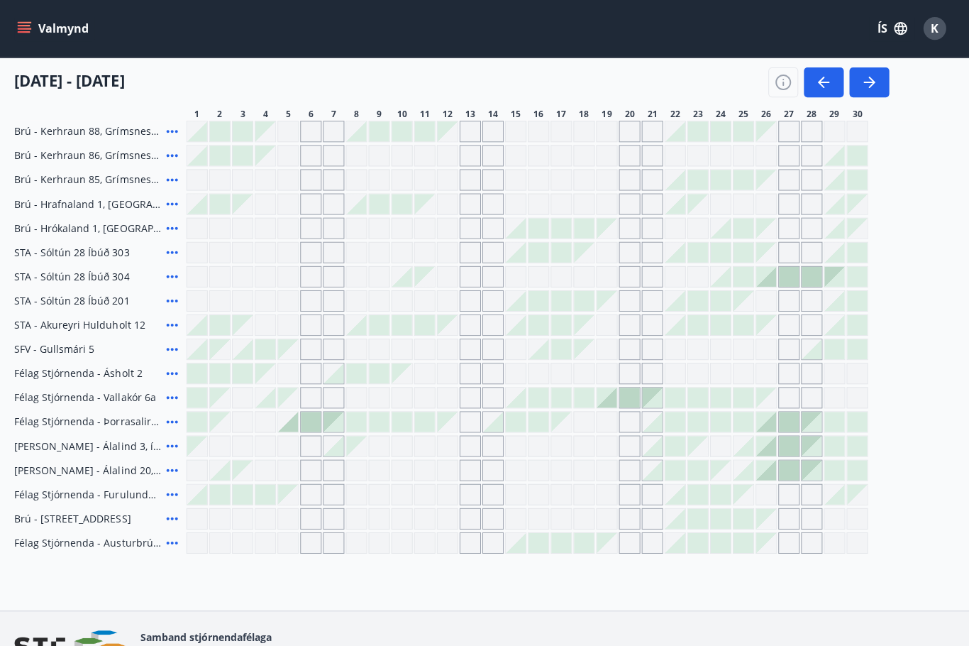
click at [869, 83] on icon "button" at bounding box center [869, 82] width 11 height 1
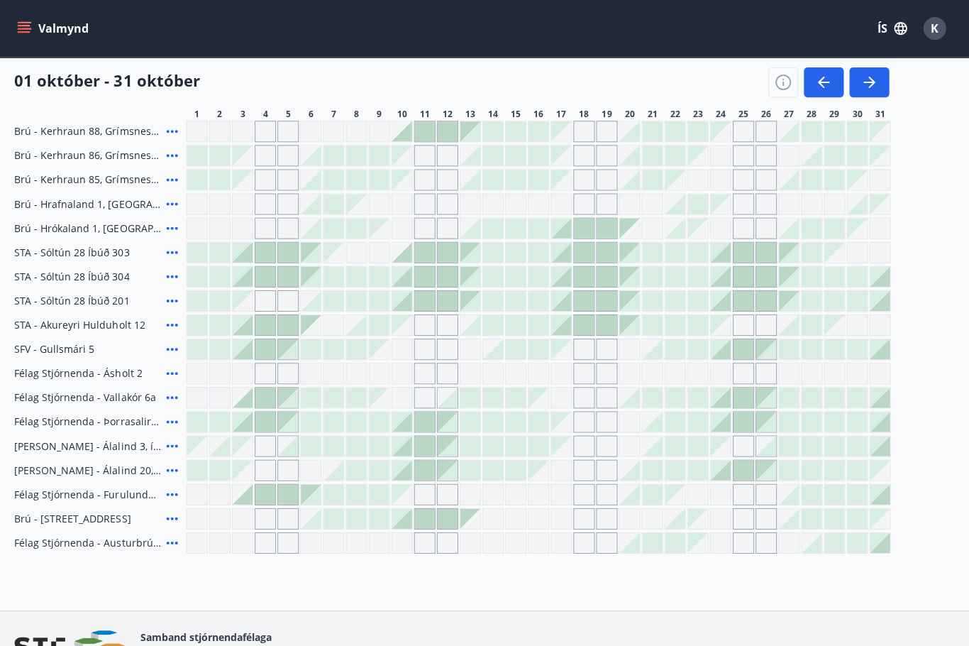
click at [875, 87] on icon "button" at bounding box center [870, 82] width 17 height 17
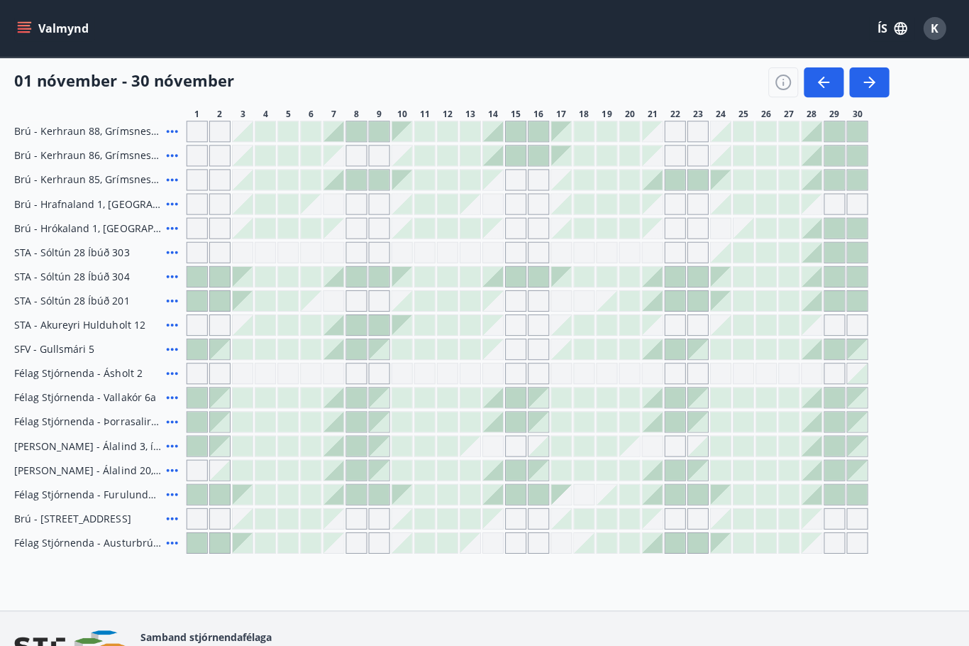
click at [823, 86] on icon "button" at bounding box center [824, 82] width 17 height 17
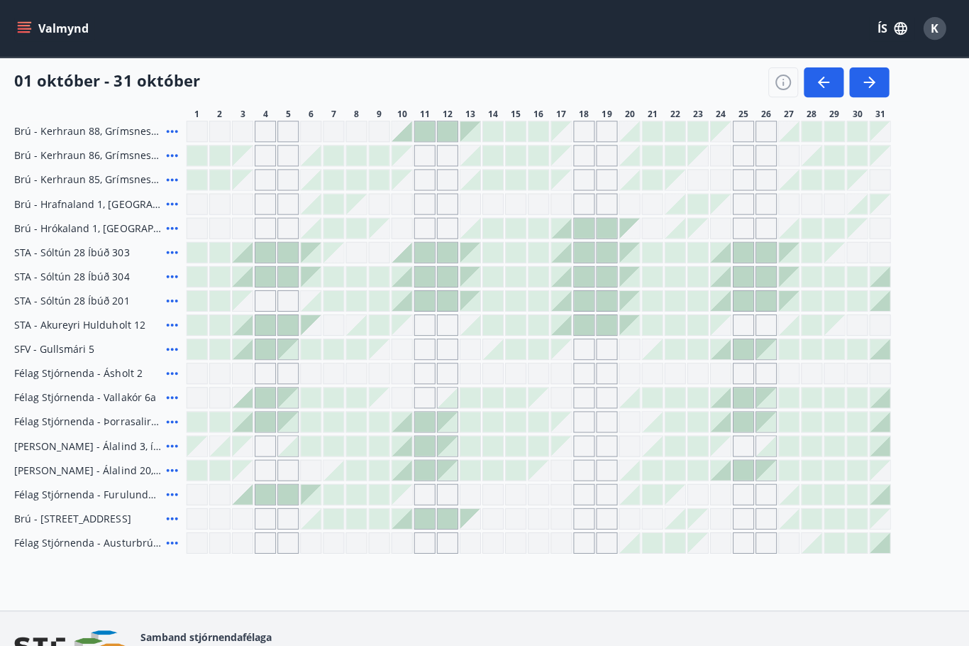
click at [816, 79] on icon "button" at bounding box center [824, 82] width 17 height 17
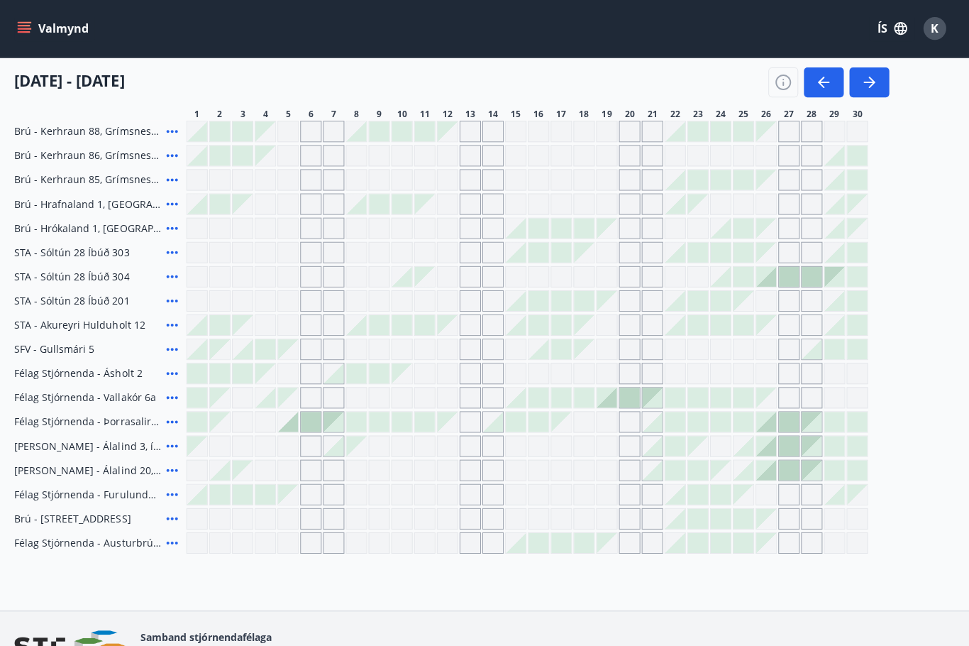
click at [867, 86] on icon "button" at bounding box center [870, 82] width 17 height 17
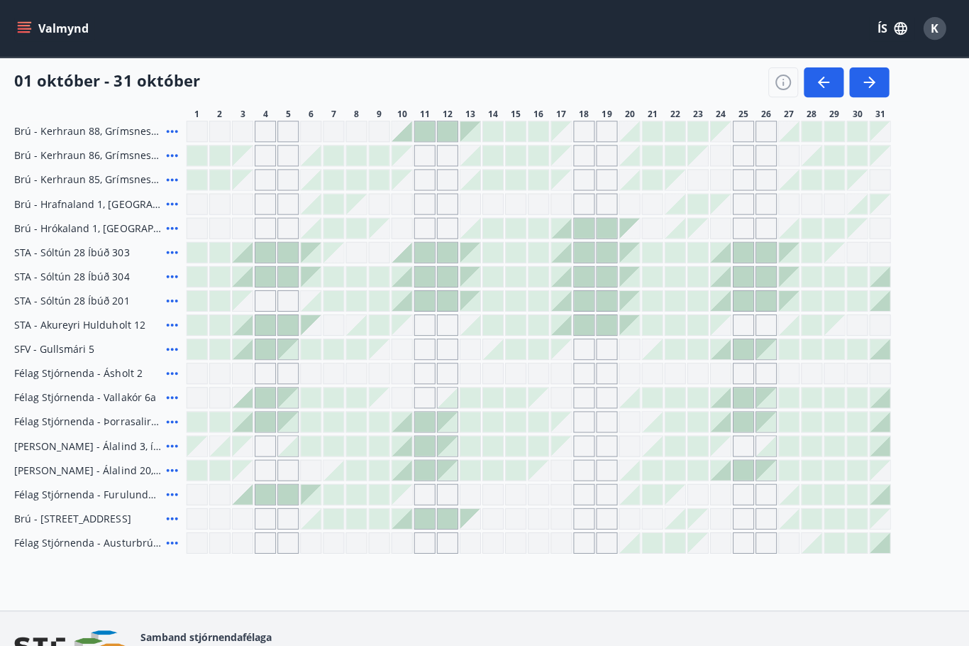
click at [825, 84] on icon "button" at bounding box center [824, 82] width 17 height 17
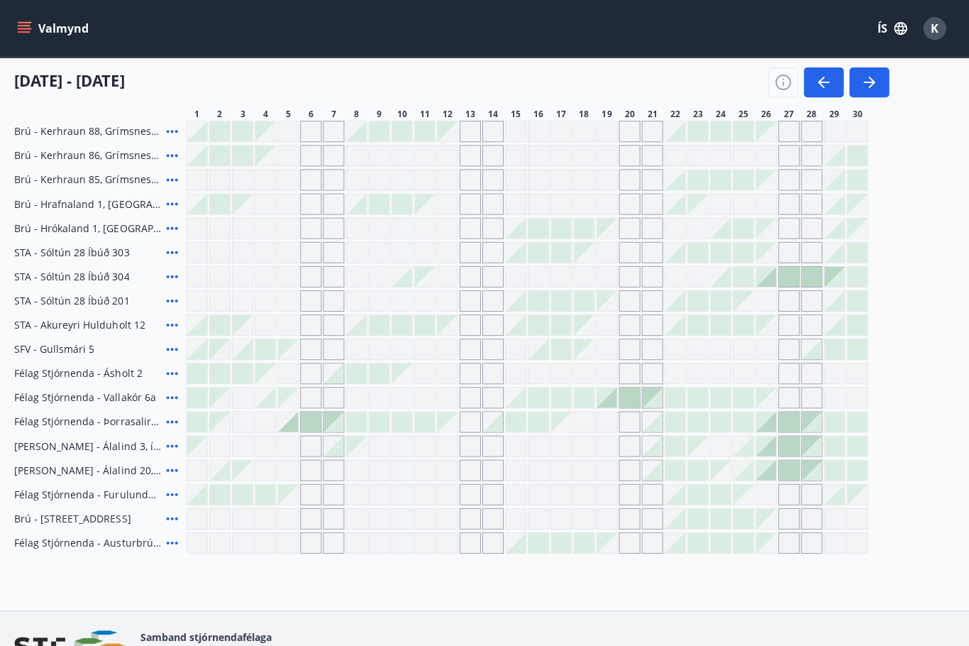
click at [867, 86] on icon "button" at bounding box center [870, 82] width 17 height 17
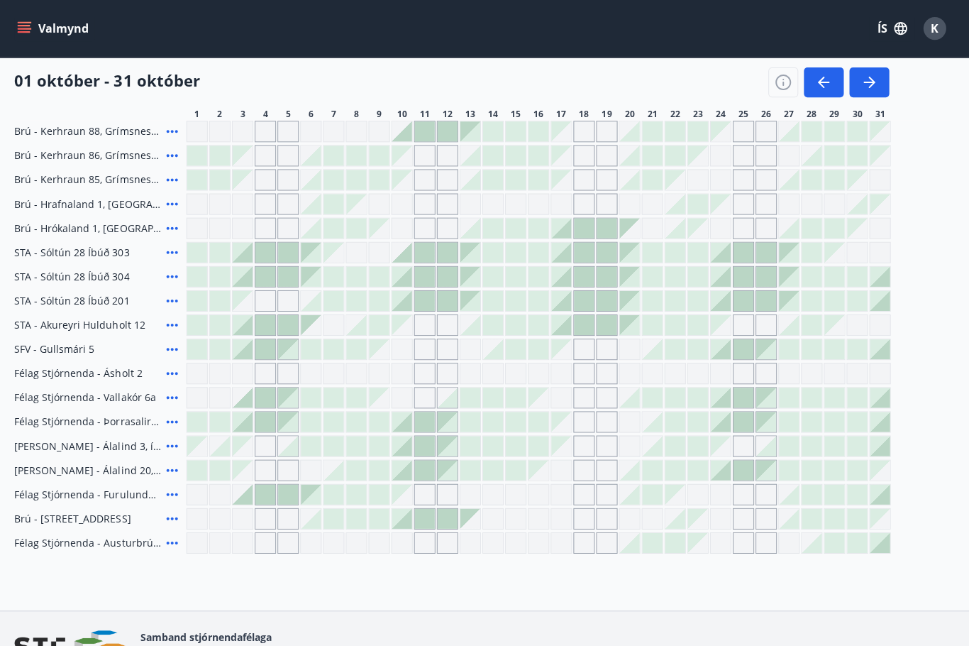
click at [869, 87] on icon "button" at bounding box center [870, 82] width 17 height 17
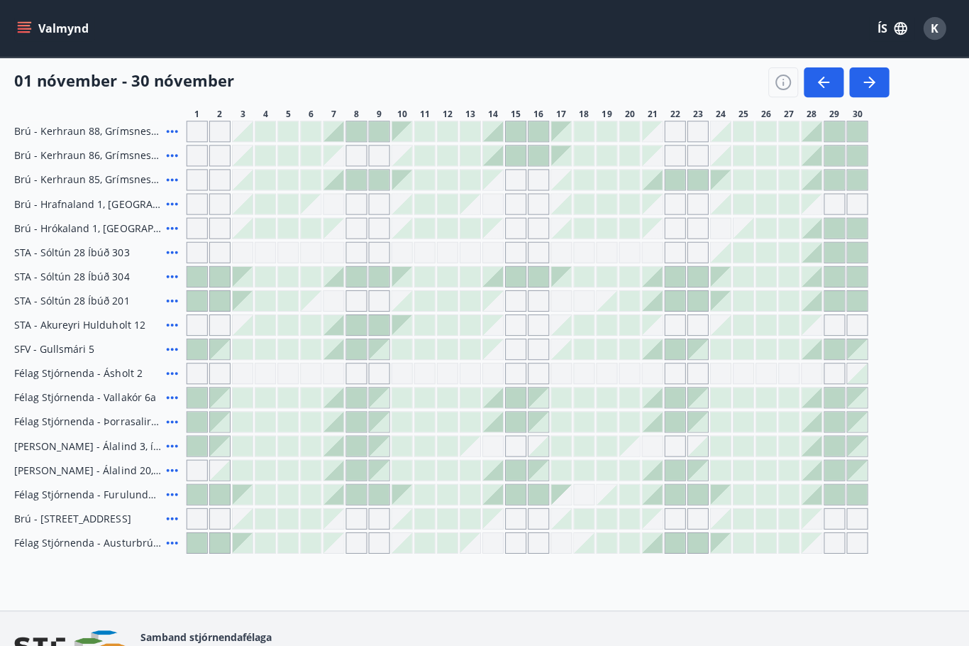
click at [815, 92] on button "button" at bounding box center [825, 82] width 40 height 30
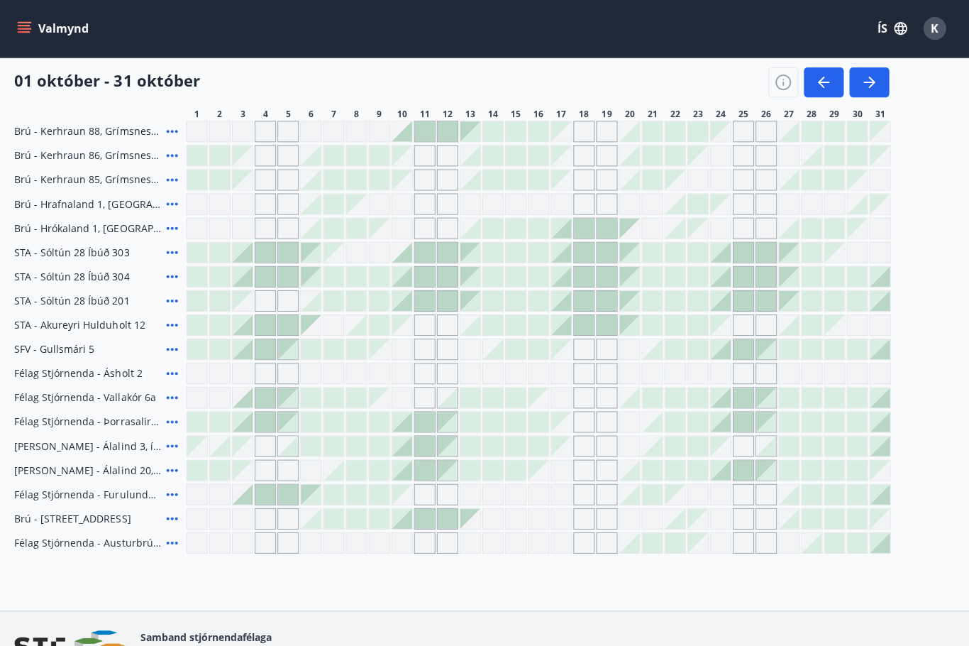
click at [818, 89] on icon "button" at bounding box center [824, 82] width 17 height 17
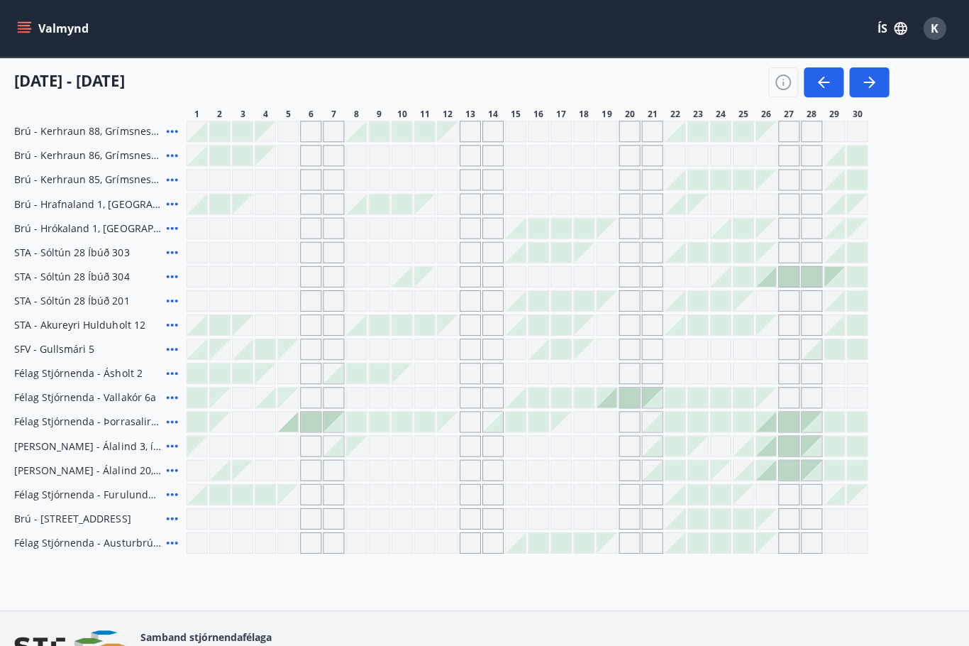
click at [874, 83] on icon "button" at bounding box center [870, 82] width 17 height 17
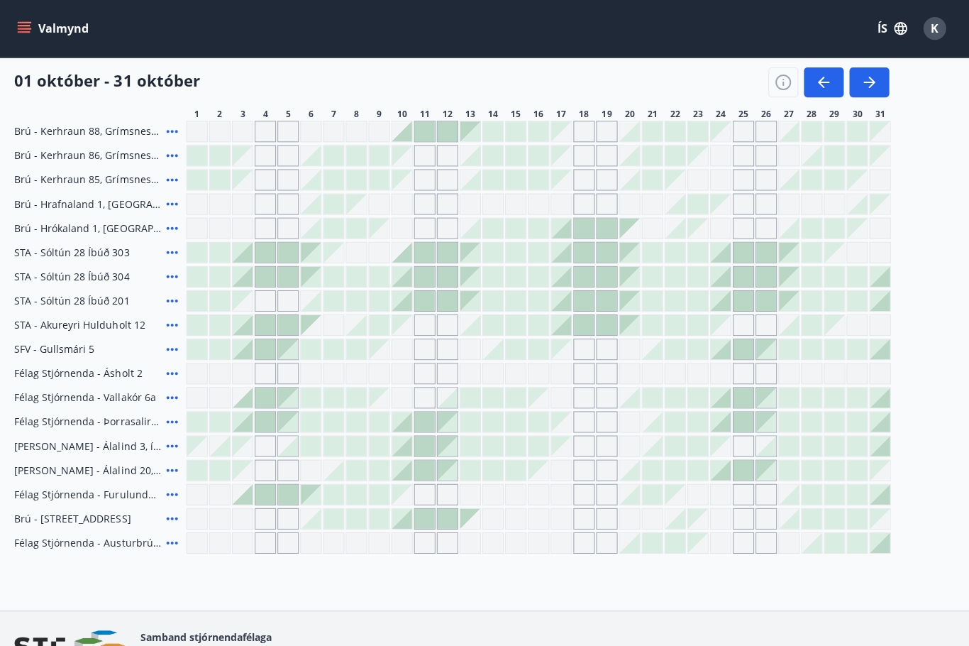
click at [867, 86] on icon "button" at bounding box center [870, 82] width 17 height 17
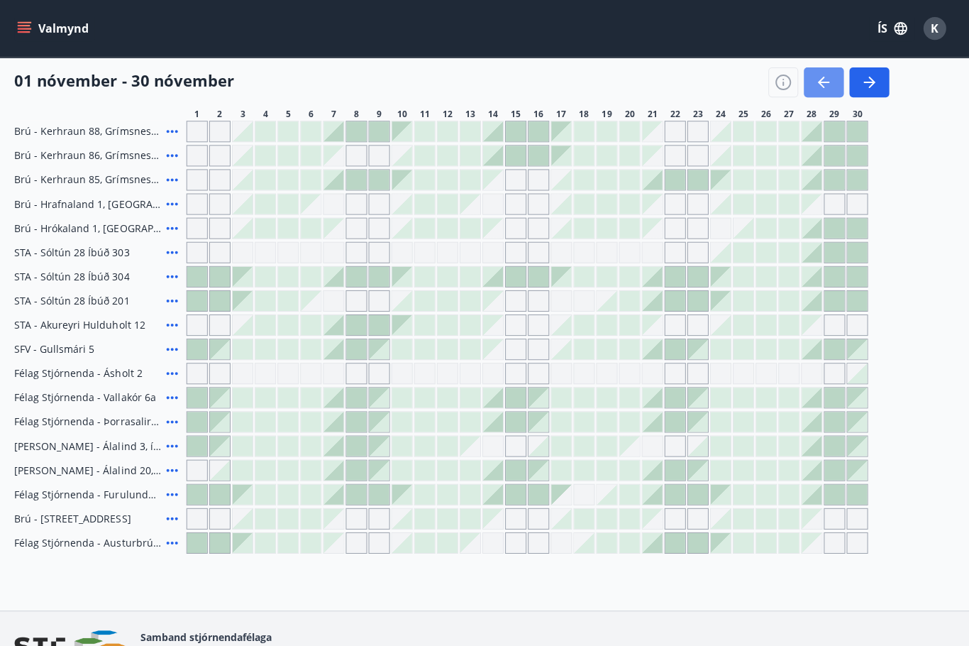
click at [819, 80] on icon "button" at bounding box center [822, 82] width 6 height 11
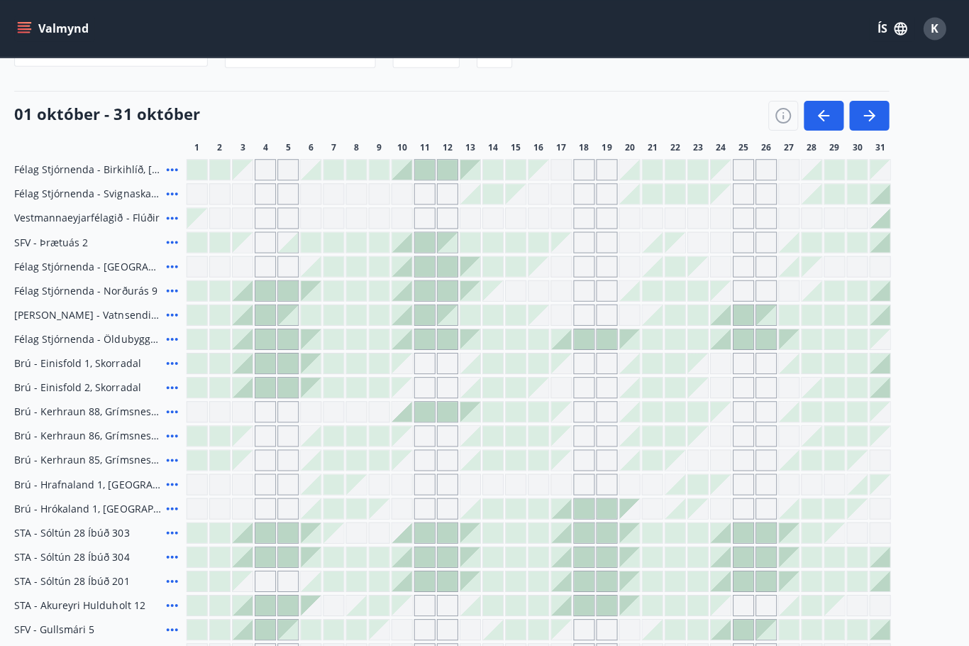
scroll to position [0, 0]
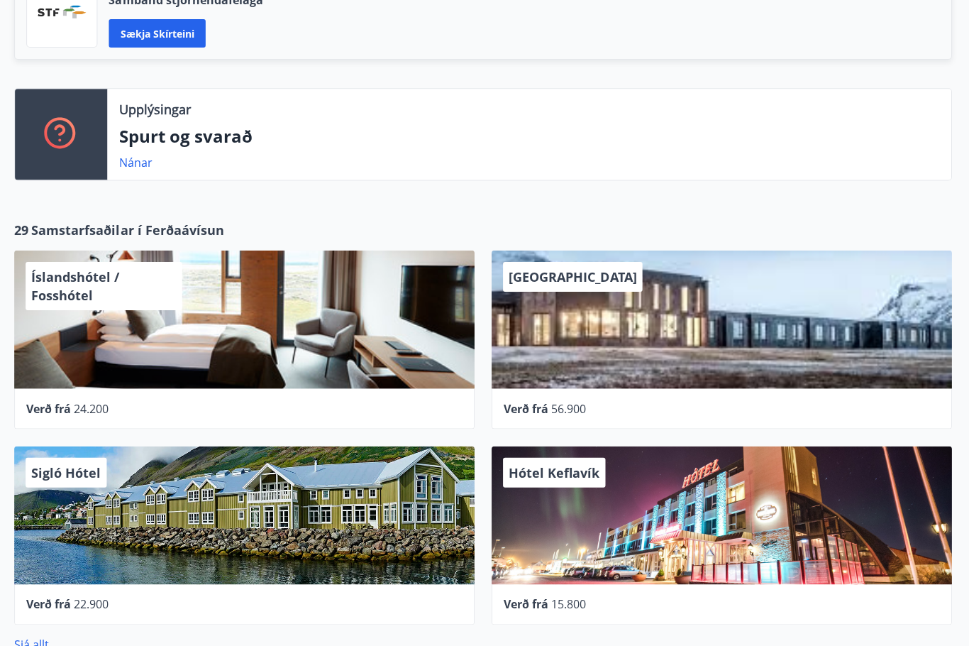
scroll to position [432, 0]
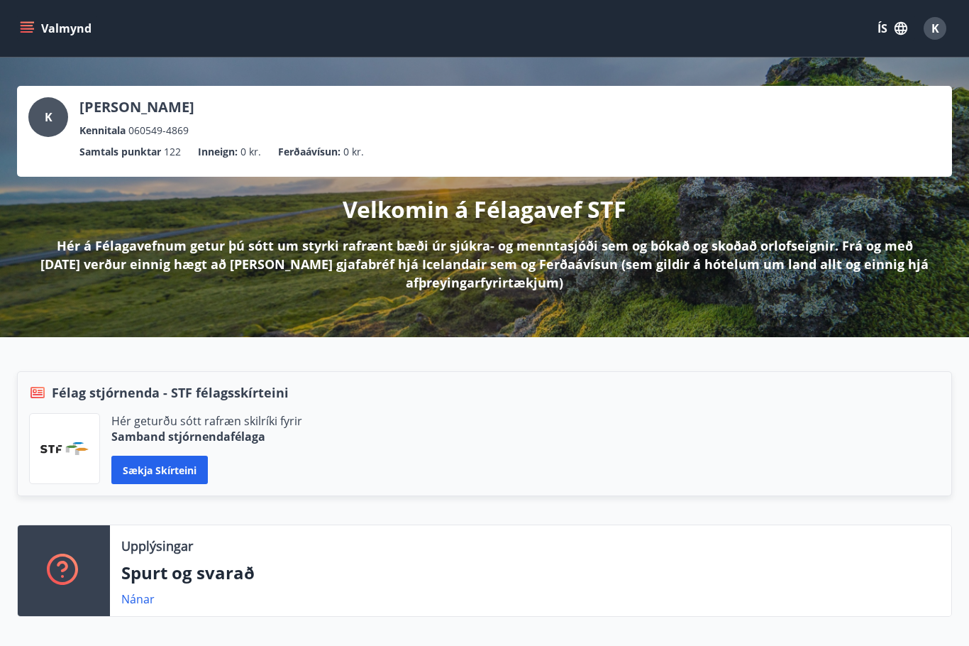
click at [34, 21] on button "Valmynd" at bounding box center [57, 29] width 80 height 26
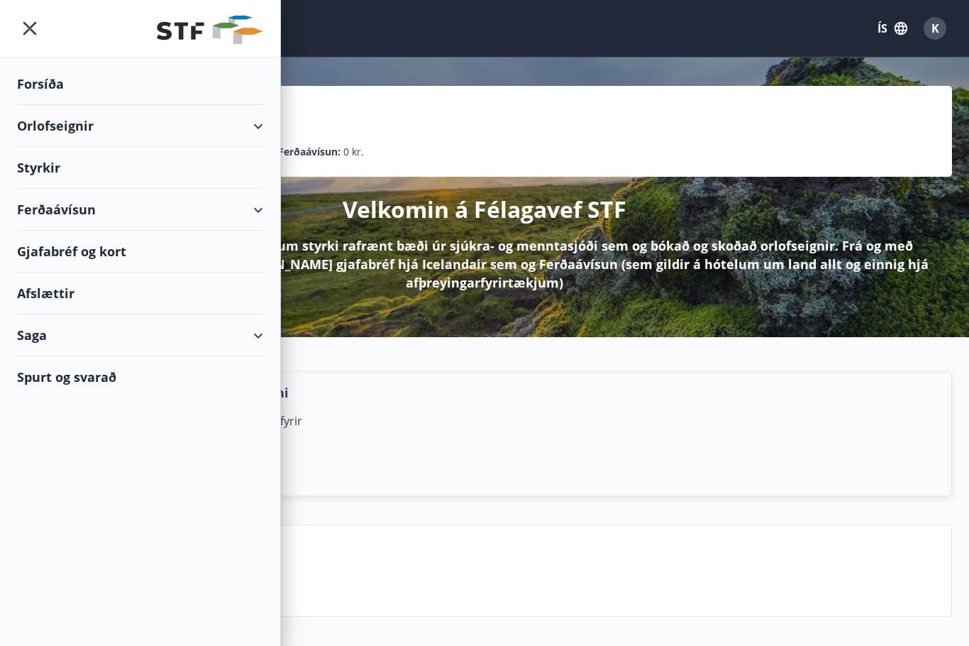
click at [255, 126] on div "Orlofseignir" at bounding box center [140, 126] width 246 height 42
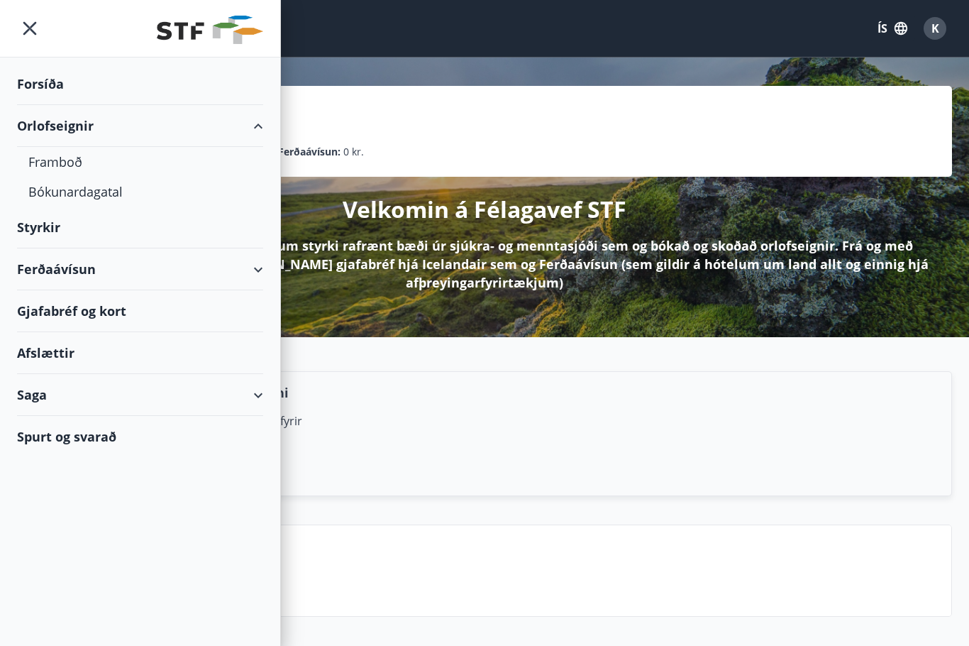
click at [58, 163] on div "Framboð" at bounding box center [140, 162] width 224 height 30
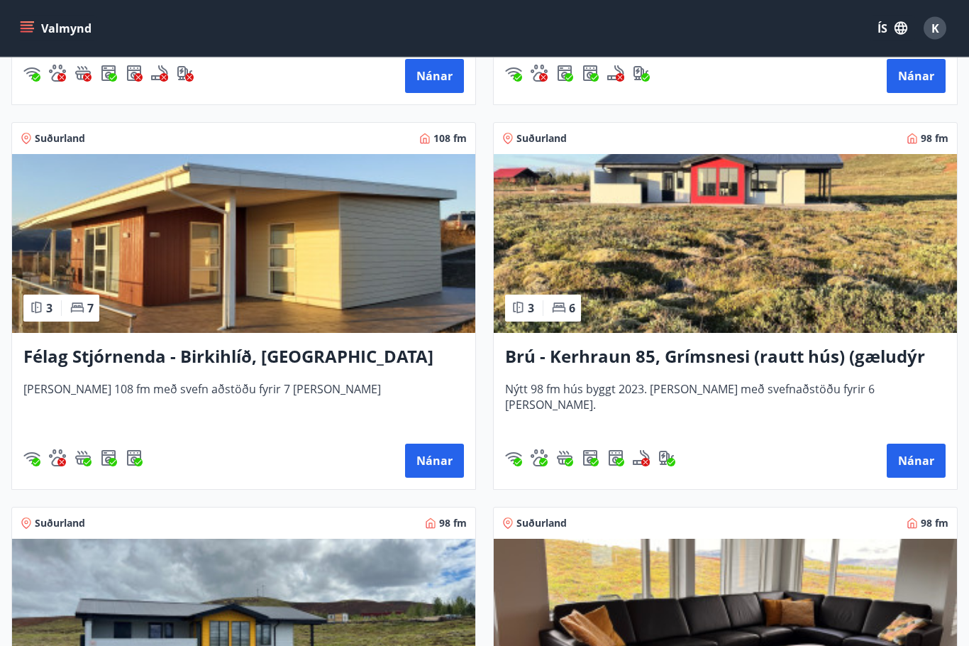
scroll to position [4439, 0]
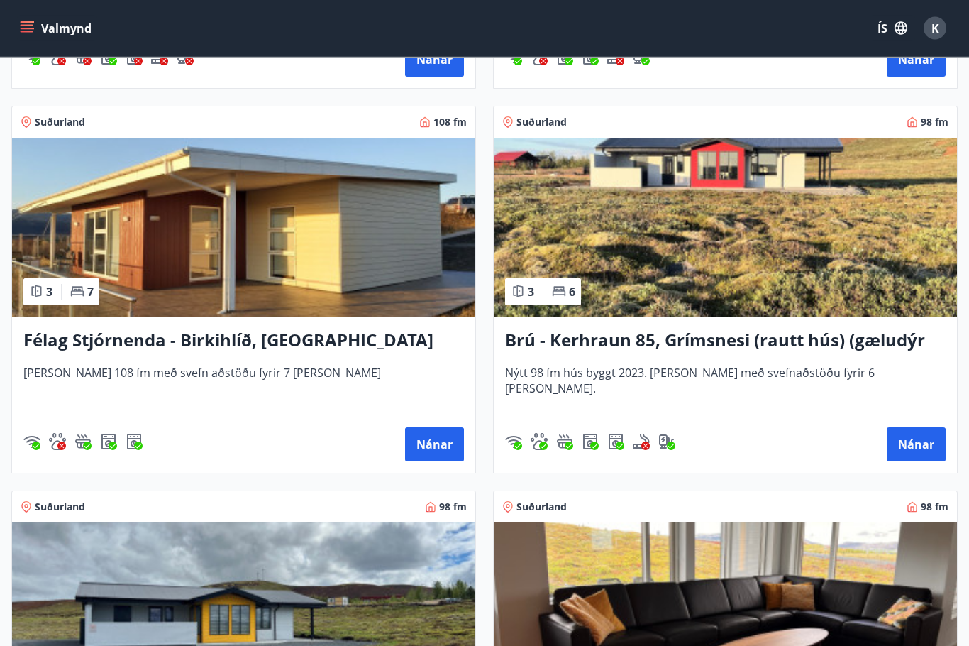
click at [690, 418] on div "Brú - Kerhraun 85, Grímsnesi (rautt hús) (gæludýr velkomin) Nýtt 98 fm hús bygg…" at bounding box center [725, 395] width 463 height 156
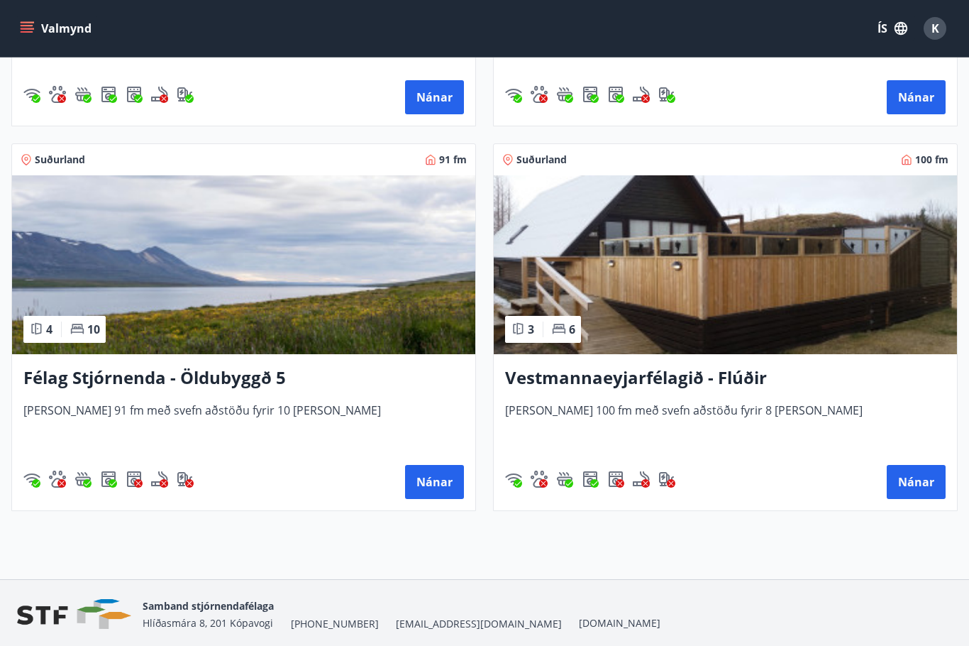
scroll to position [5175, 0]
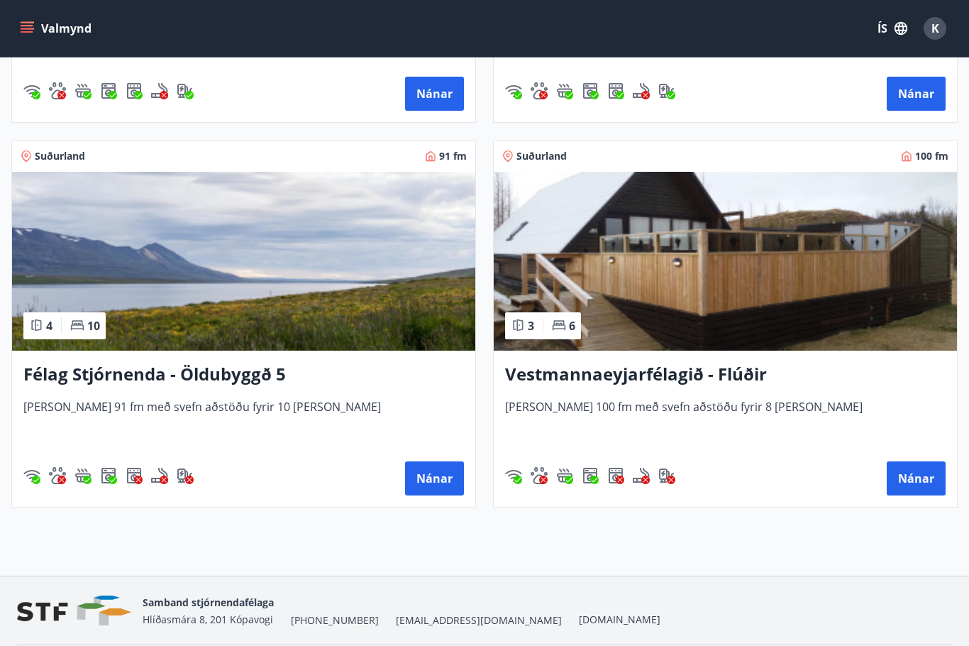
click at [439, 481] on button "Nánar" at bounding box center [434, 478] width 59 height 34
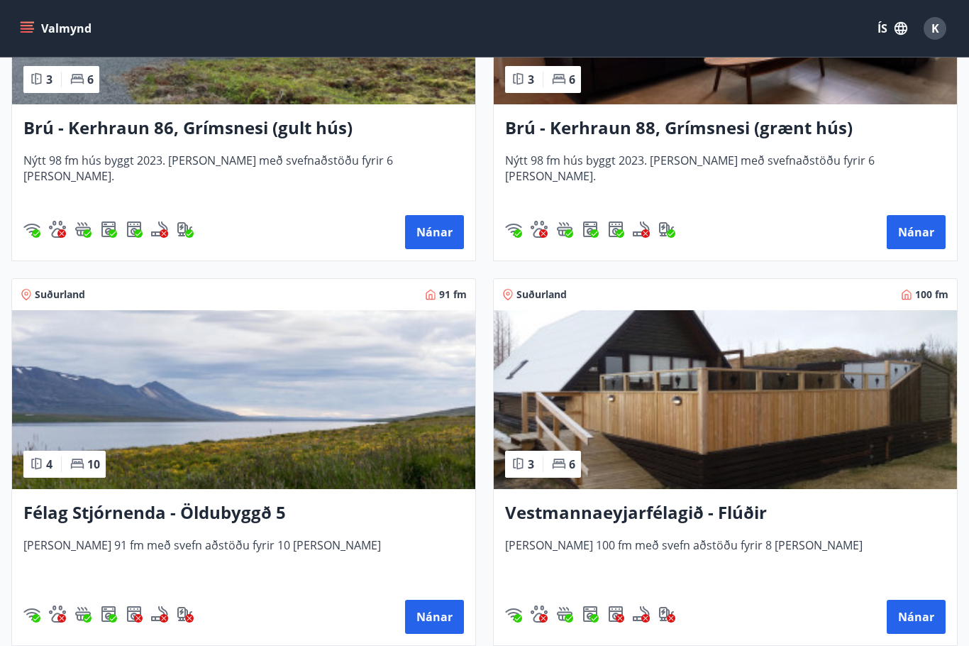
scroll to position [5175, 0]
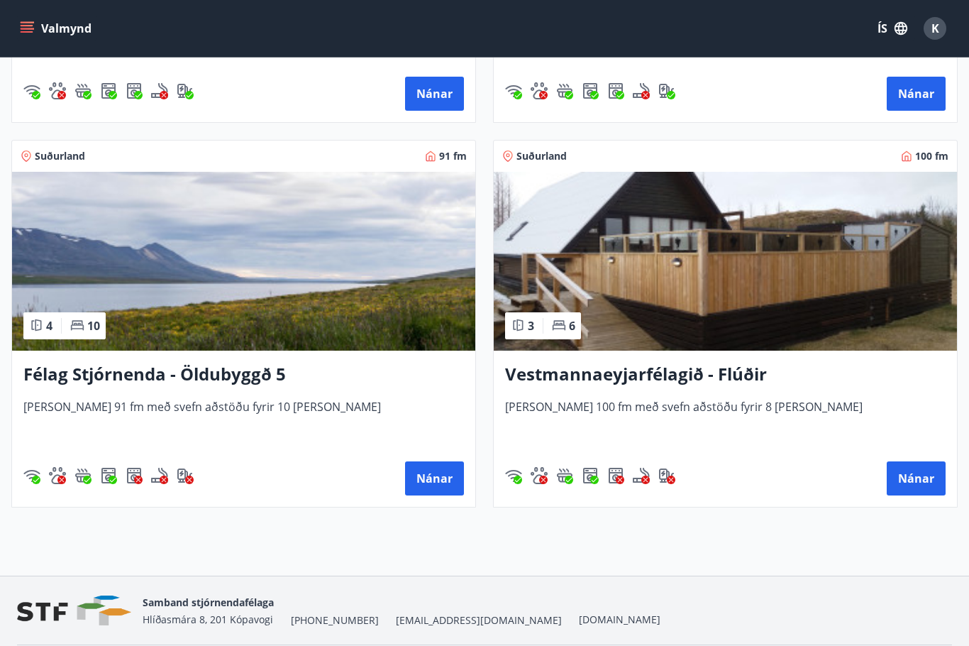
click at [914, 489] on button "Nánar" at bounding box center [916, 478] width 59 height 34
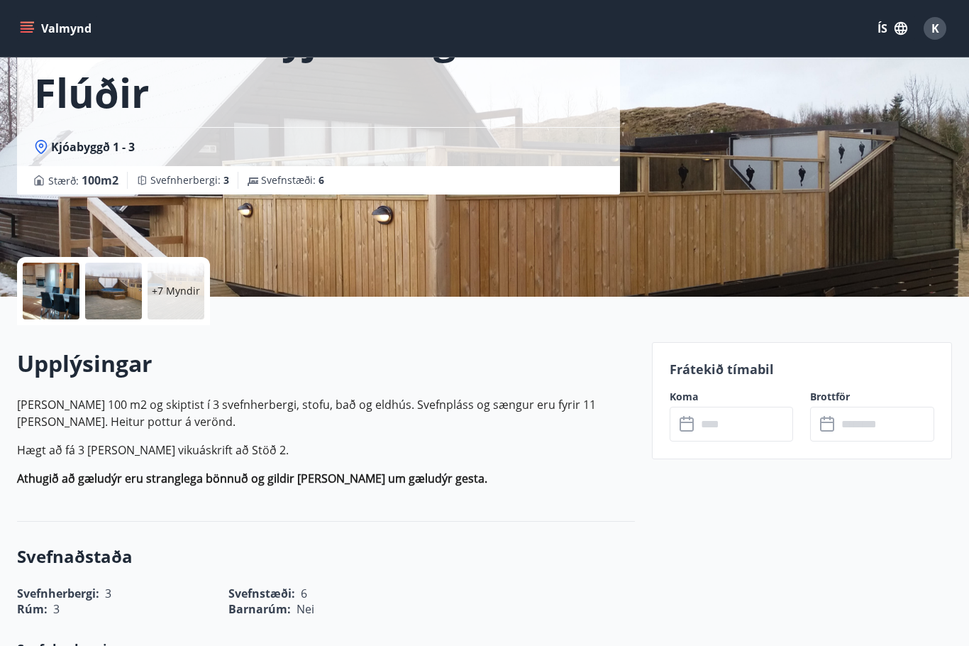
scroll to position [128, 0]
click at [190, 303] on div "+7 Myndir" at bounding box center [176, 291] width 57 height 57
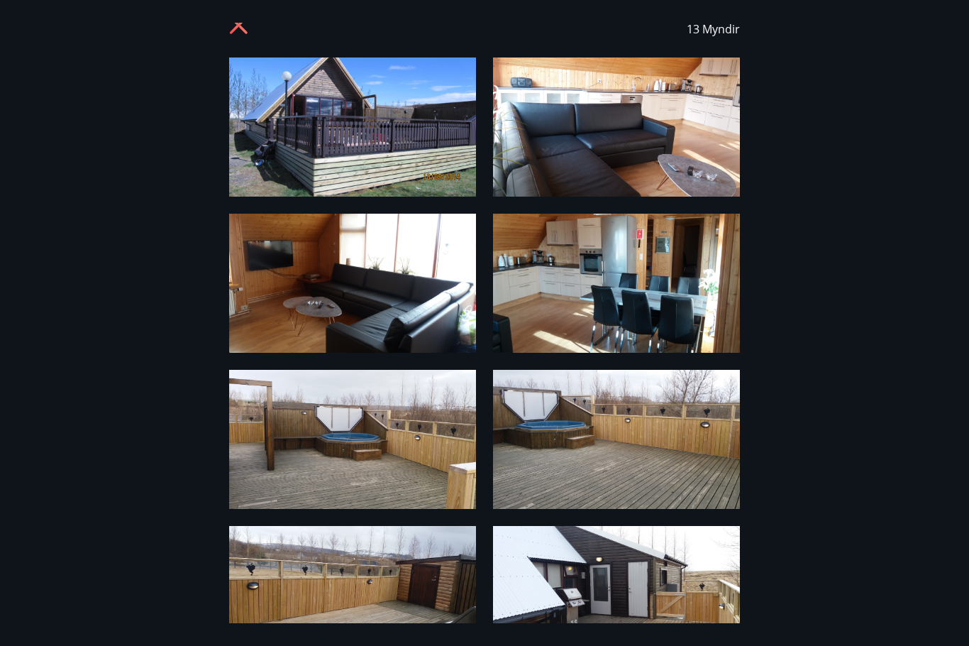
scroll to position [-3, 0]
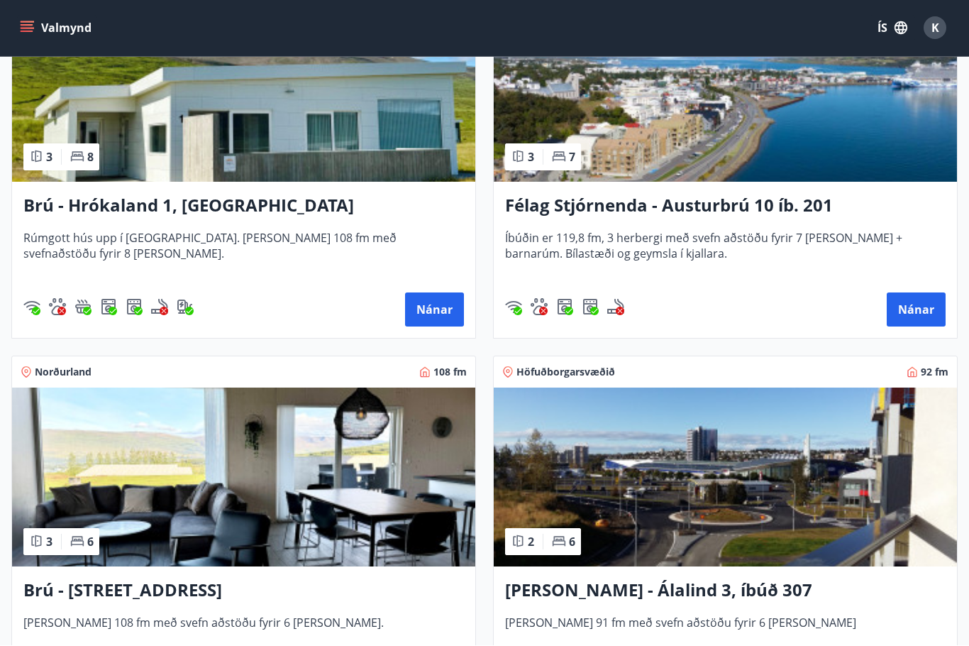
scroll to position [344, 0]
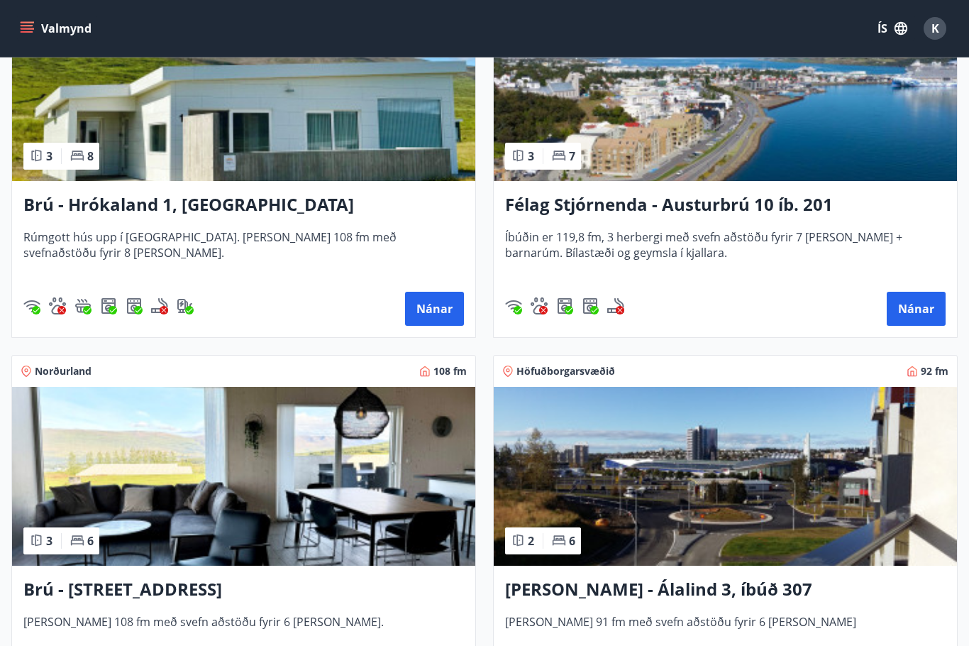
click at [31, 32] on icon "menu" at bounding box center [27, 31] width 13 height 1
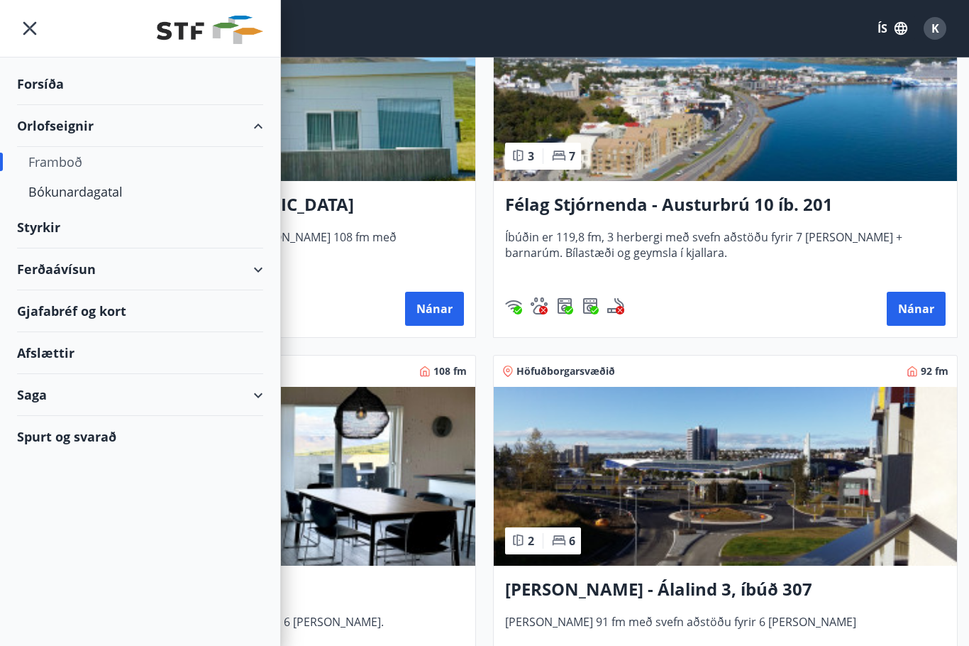
click at [101, 197] on div "Bókunardagatal" at bounding box center [140, 192] width 224 height 30
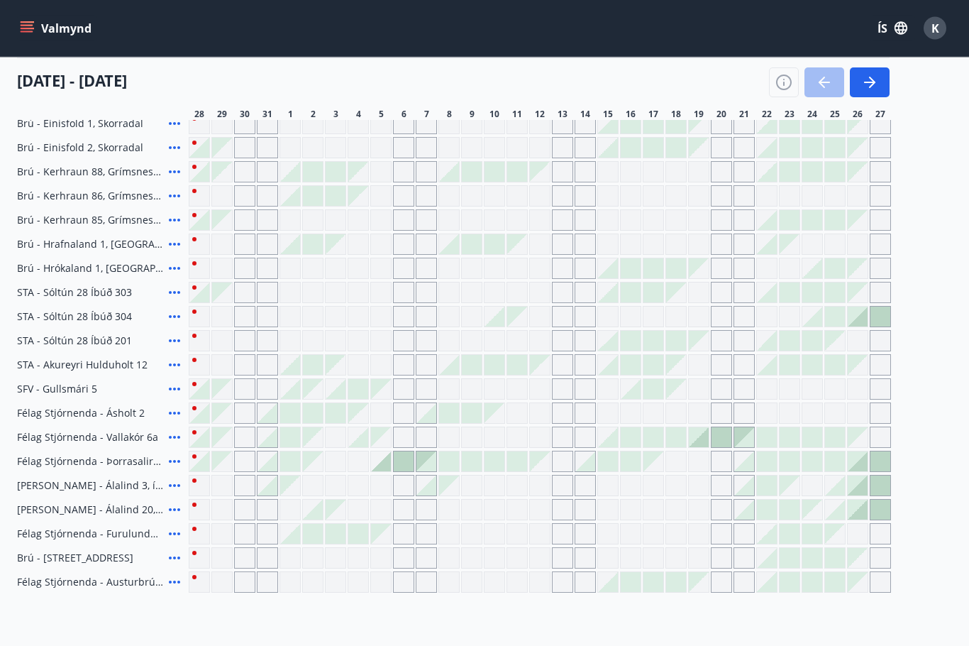
scroll to position [378, 0]
click at [874, 85] on icon "button" at bounding box center [870, 82] width 17 height 17
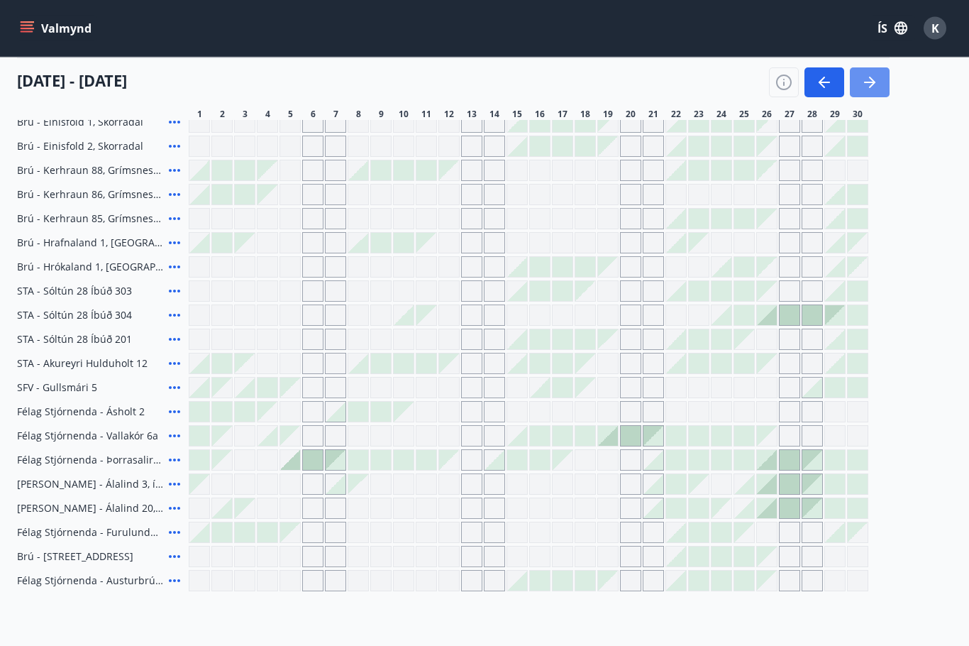
click at [872, 86] on icon "button" at bounding box center [872, 82] width 6 height 11
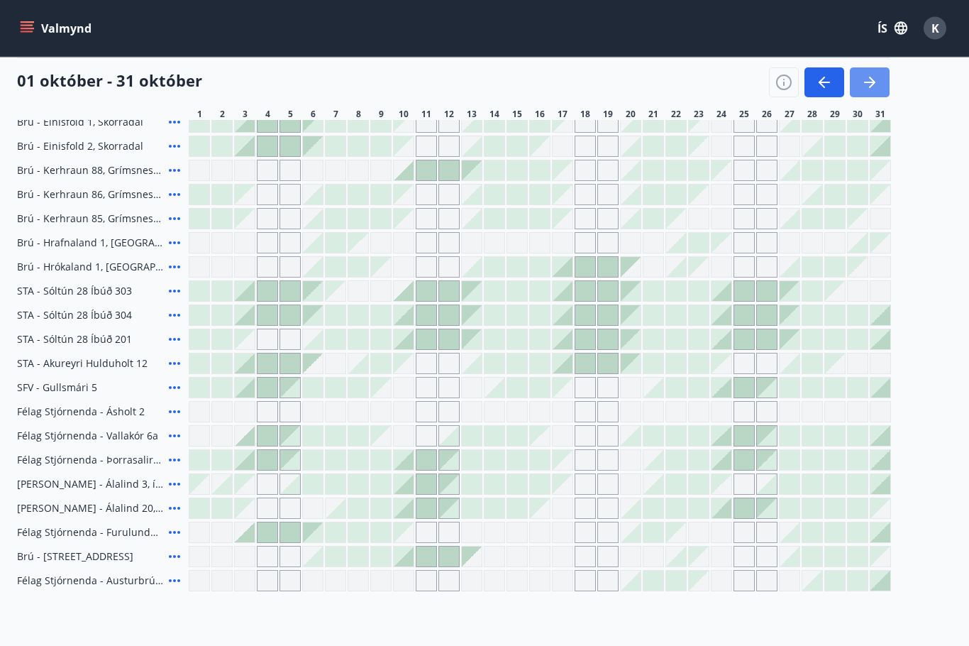
click at [868, 85] on icon "button" at bounding box center [870, 82] width 17 height 17
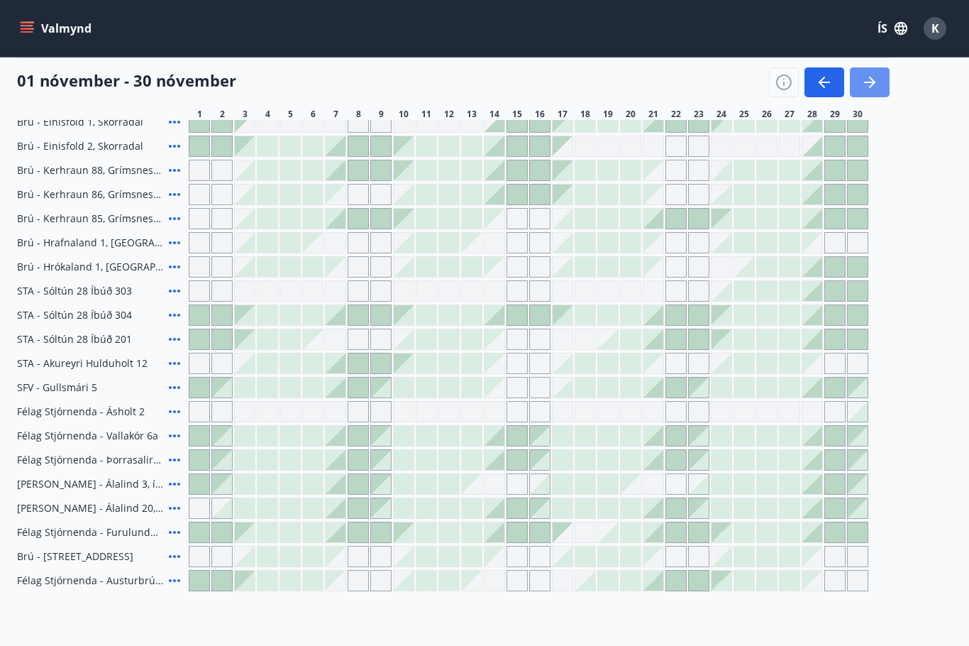
click at [877, 84] on icon "button" at bounding box center [870, 82] width 17 height 17
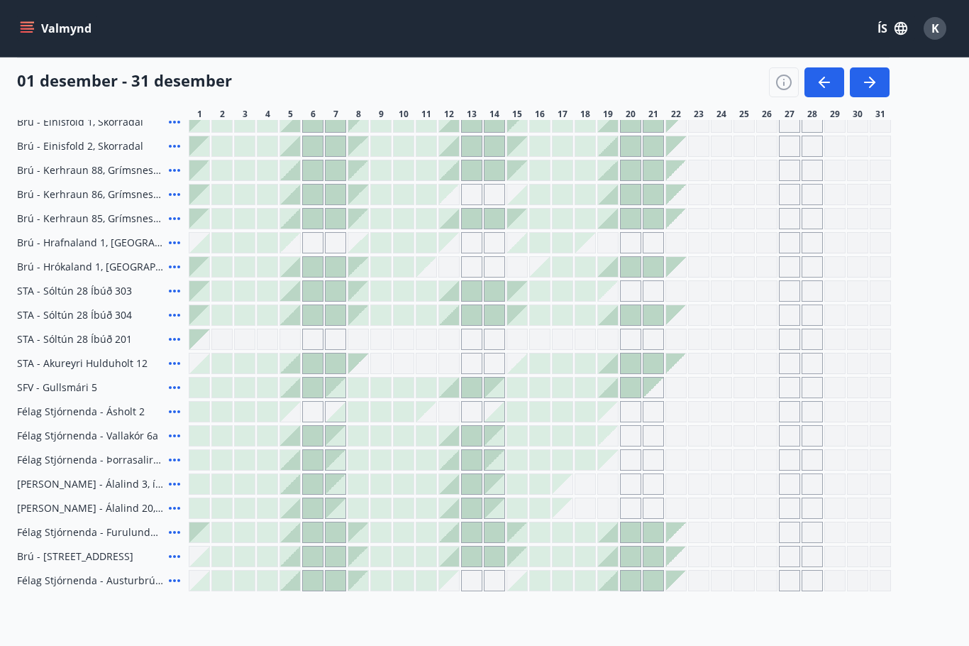
click at [826, 83] on icon "button" at bounding box center [824, 82] width 11 height 1
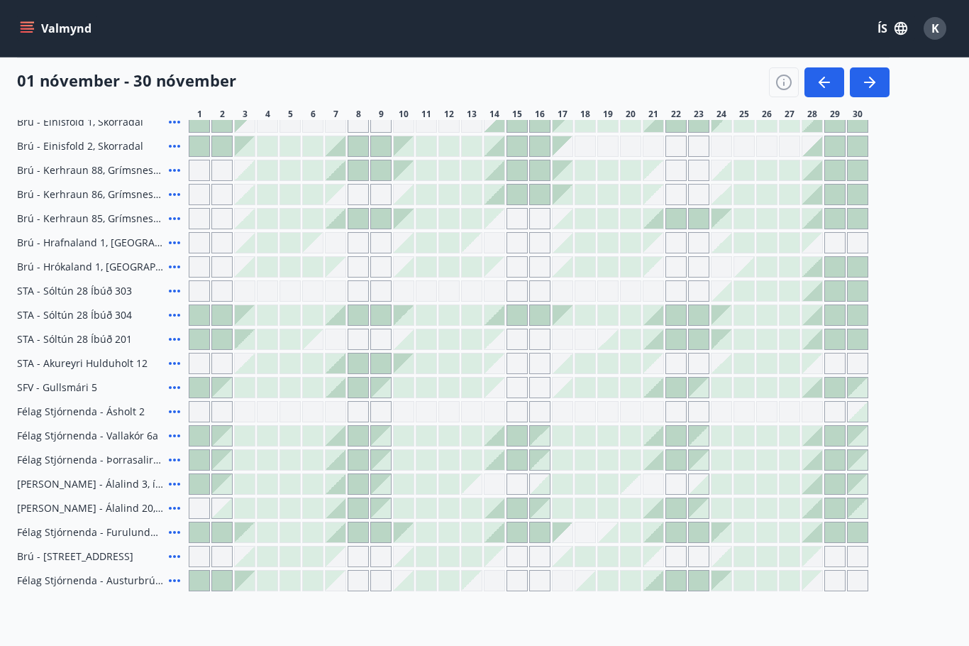
click at [872, 87] on icon "button" at bounding box center [870, 82] width 17 height 17
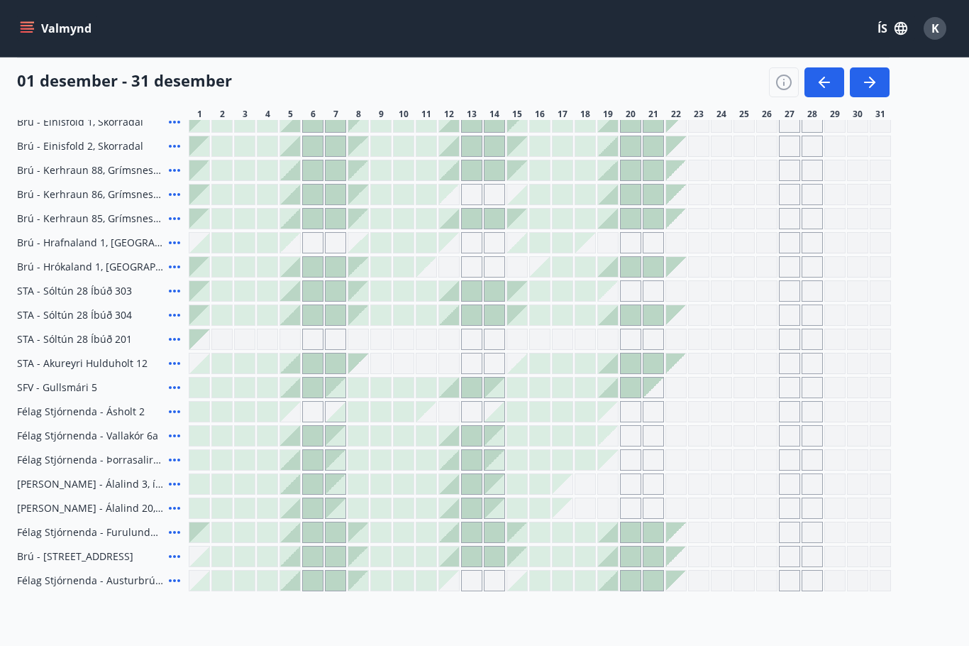
click at [308, 419] on div "Gráir dagar eru ekki bókanlegir" at bounding box center [312, 411] width 21 height 21
click at [473, 393] on div at bounding box center [472, 388] width 20 height 20
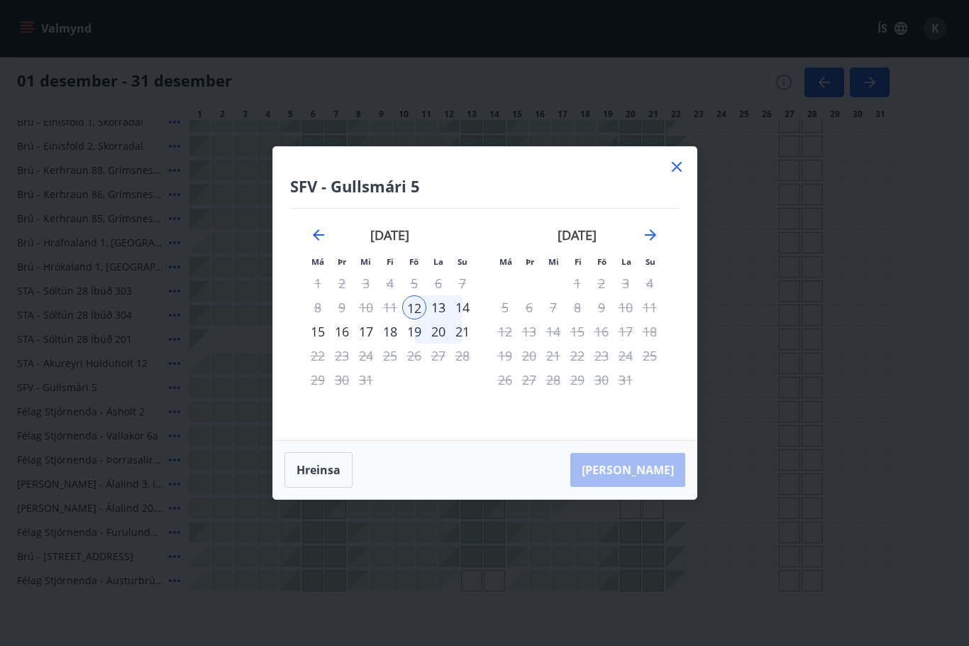
click at [682, 175] on icon at bounding box center [677, 166] width 17 height 17
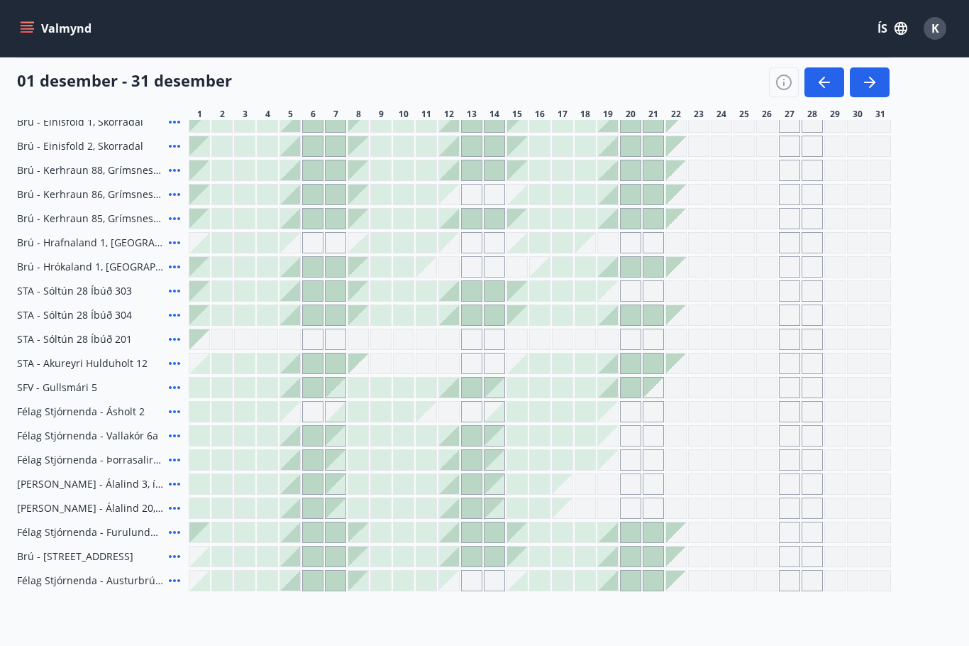
click at [822, 85] on icon "button" at bounding box center [822, 82] width 6 height 11
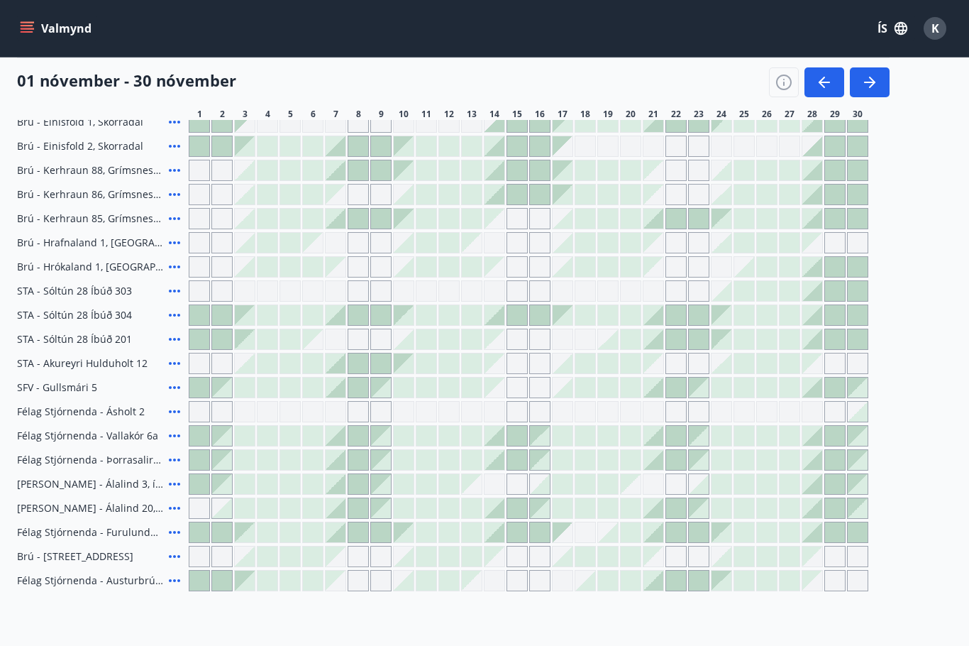
click at [820, 85] on icon "button" at bounding box center [824, 82] width 17 height 17
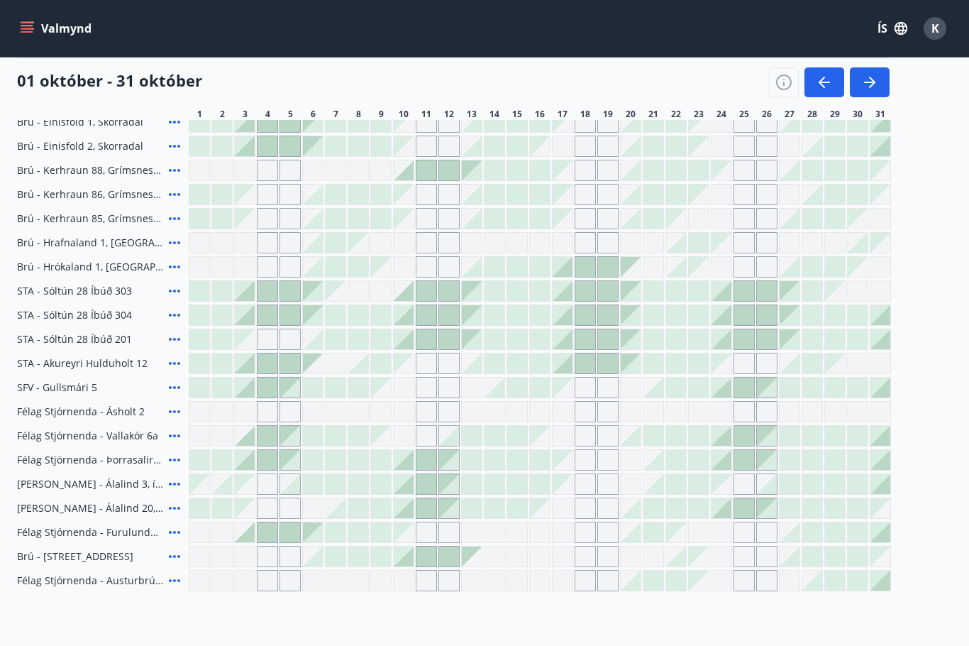
click at [826, 85] on icon "button" at bounding box center [824, 82] width 17 height 17
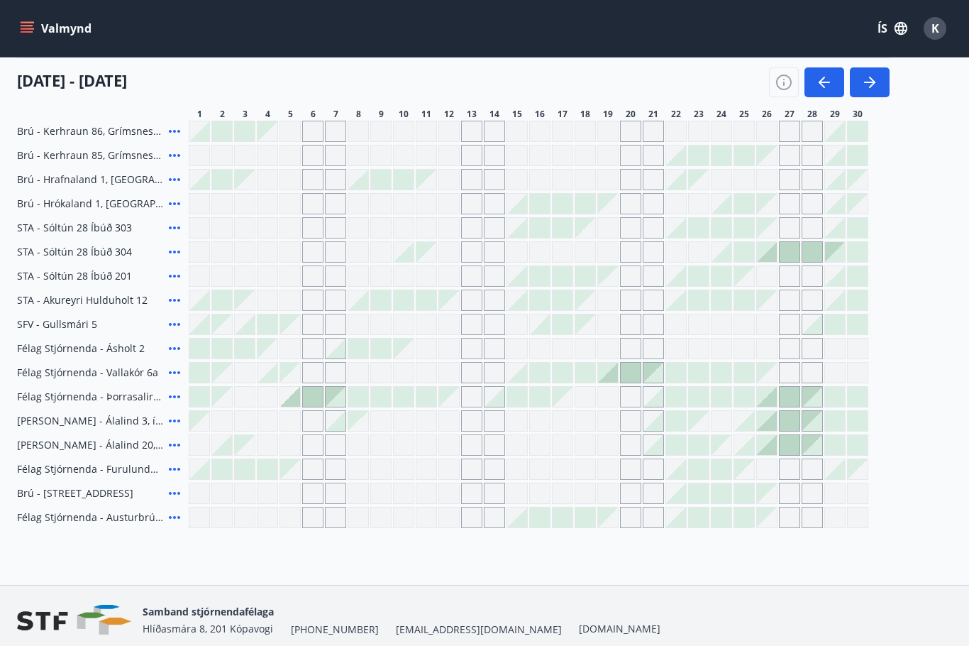
scroll to position [441, 0]
